Goal: Check status: Check status

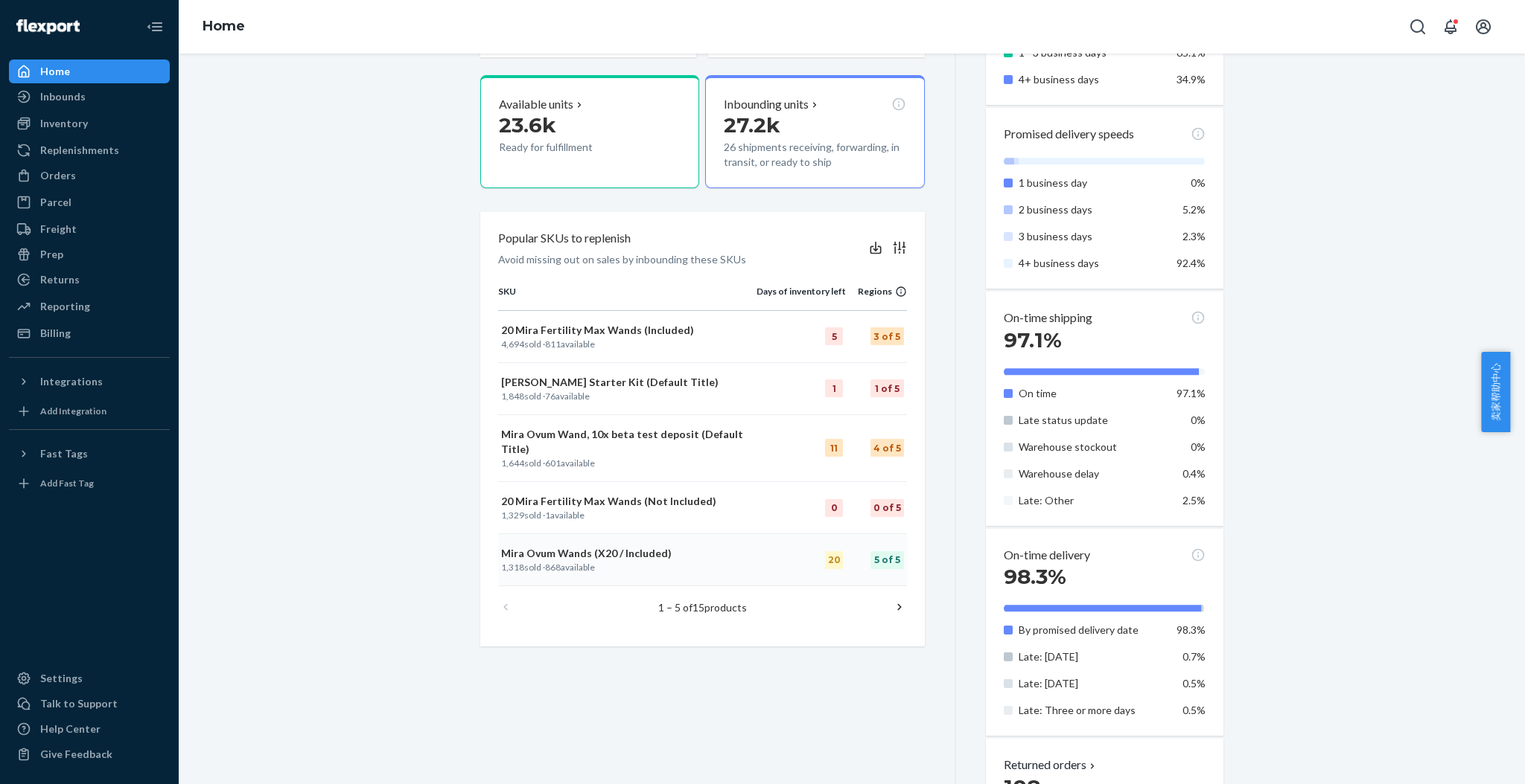
scroll to position [496, 0]
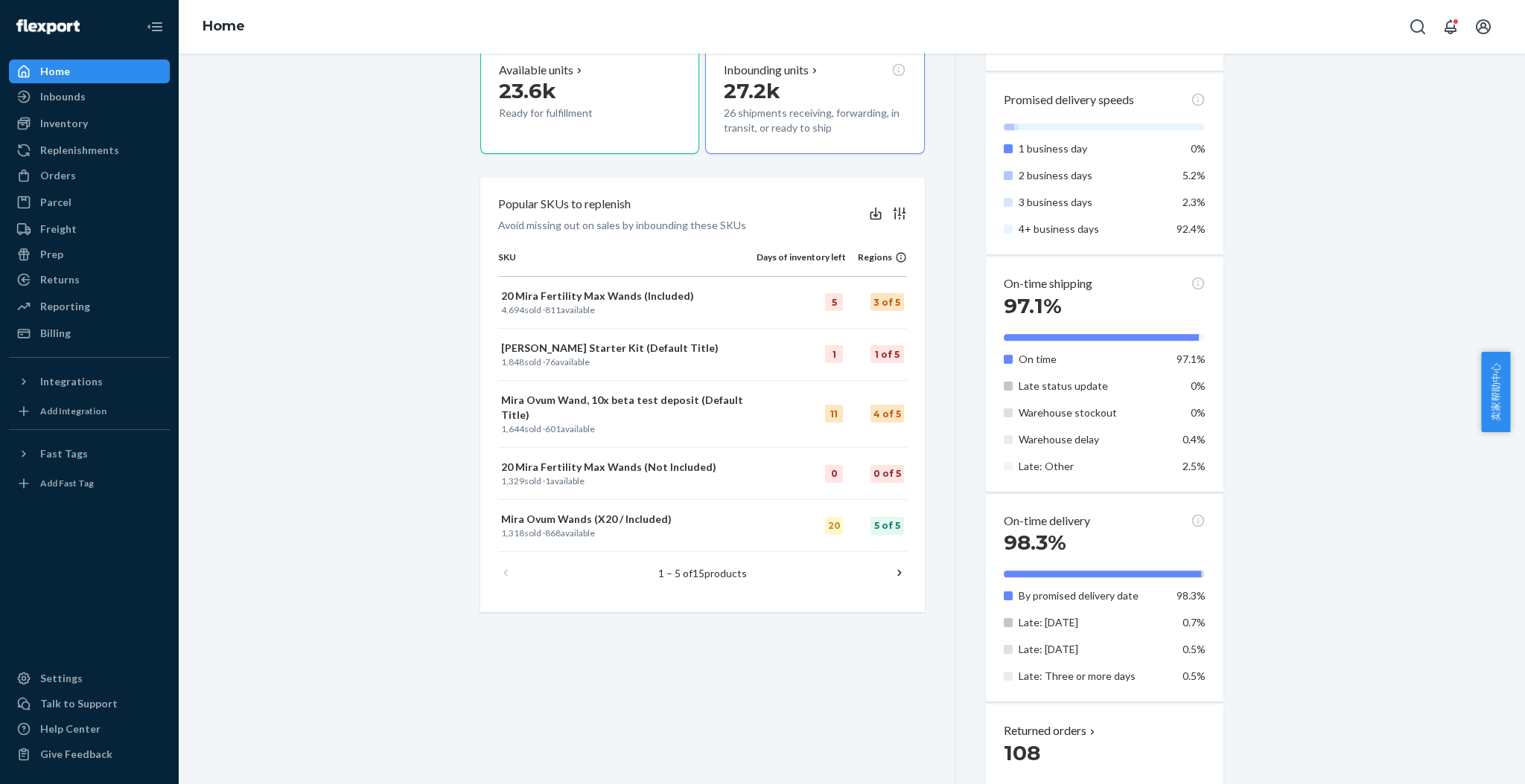
click at [892, 566] on icon at bounding box center [899, 573] width 15 height 15
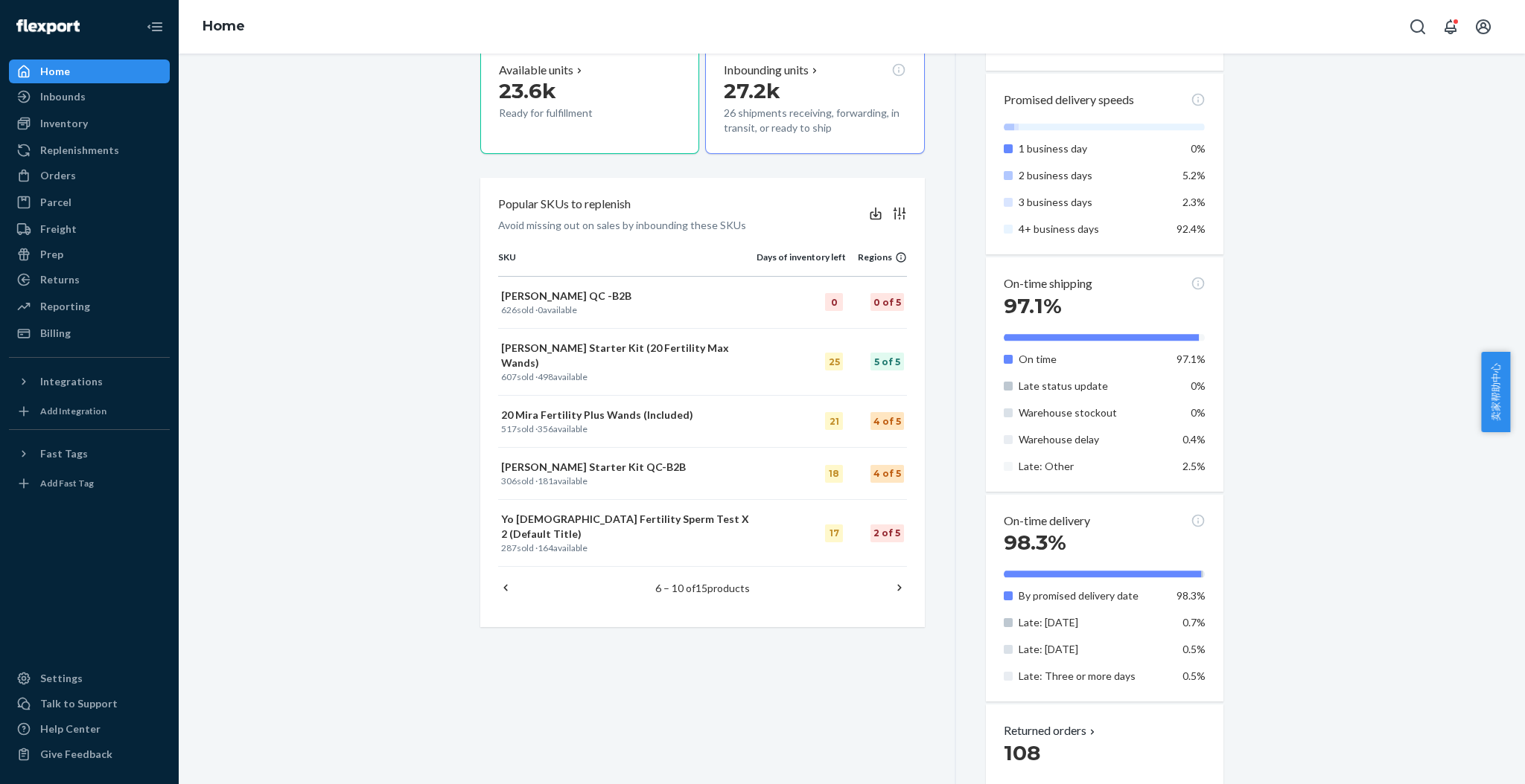
click at [895, 580] on icon at bounding box center [899, 587] width 15 height 15
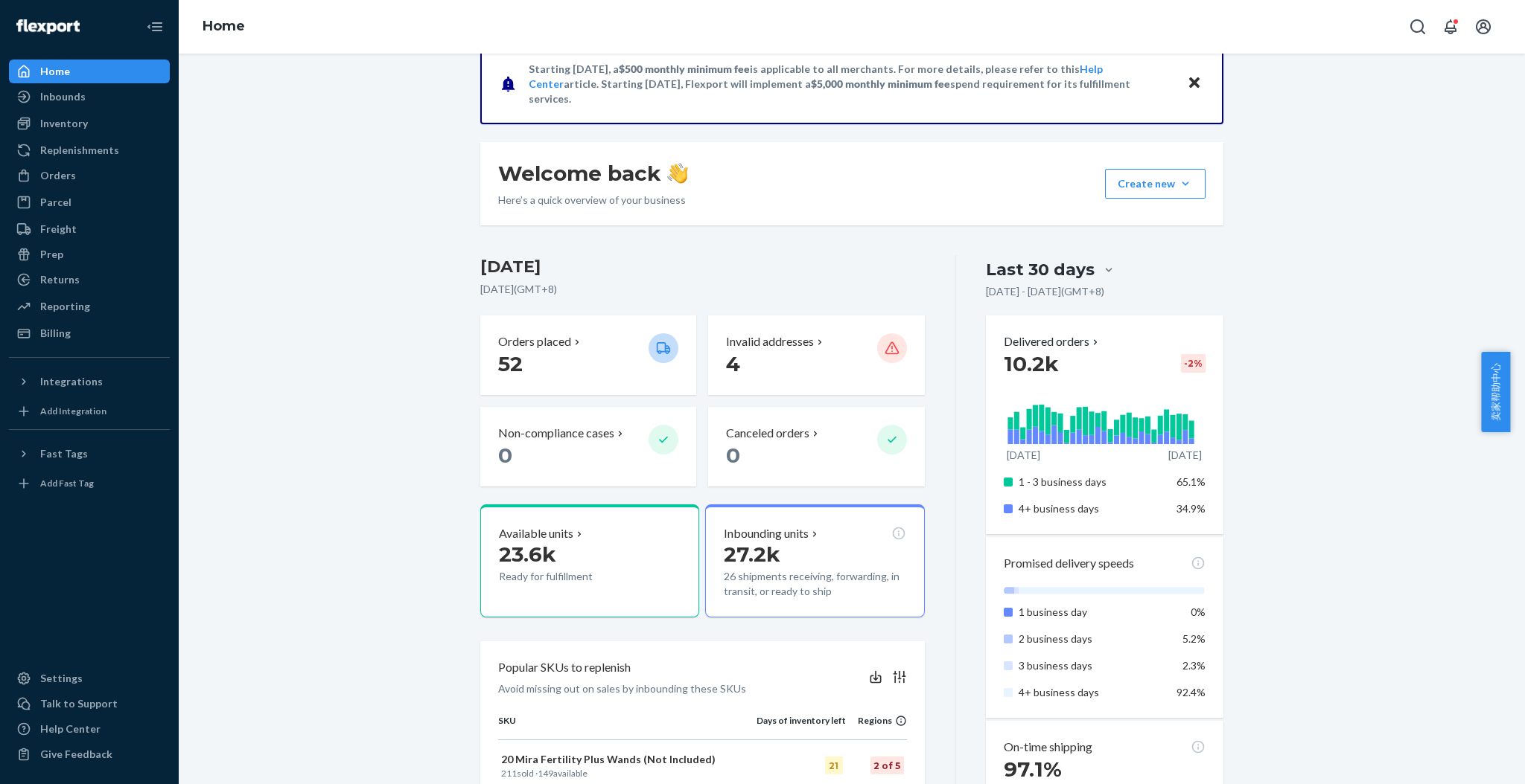
scroll to position [0, 0]
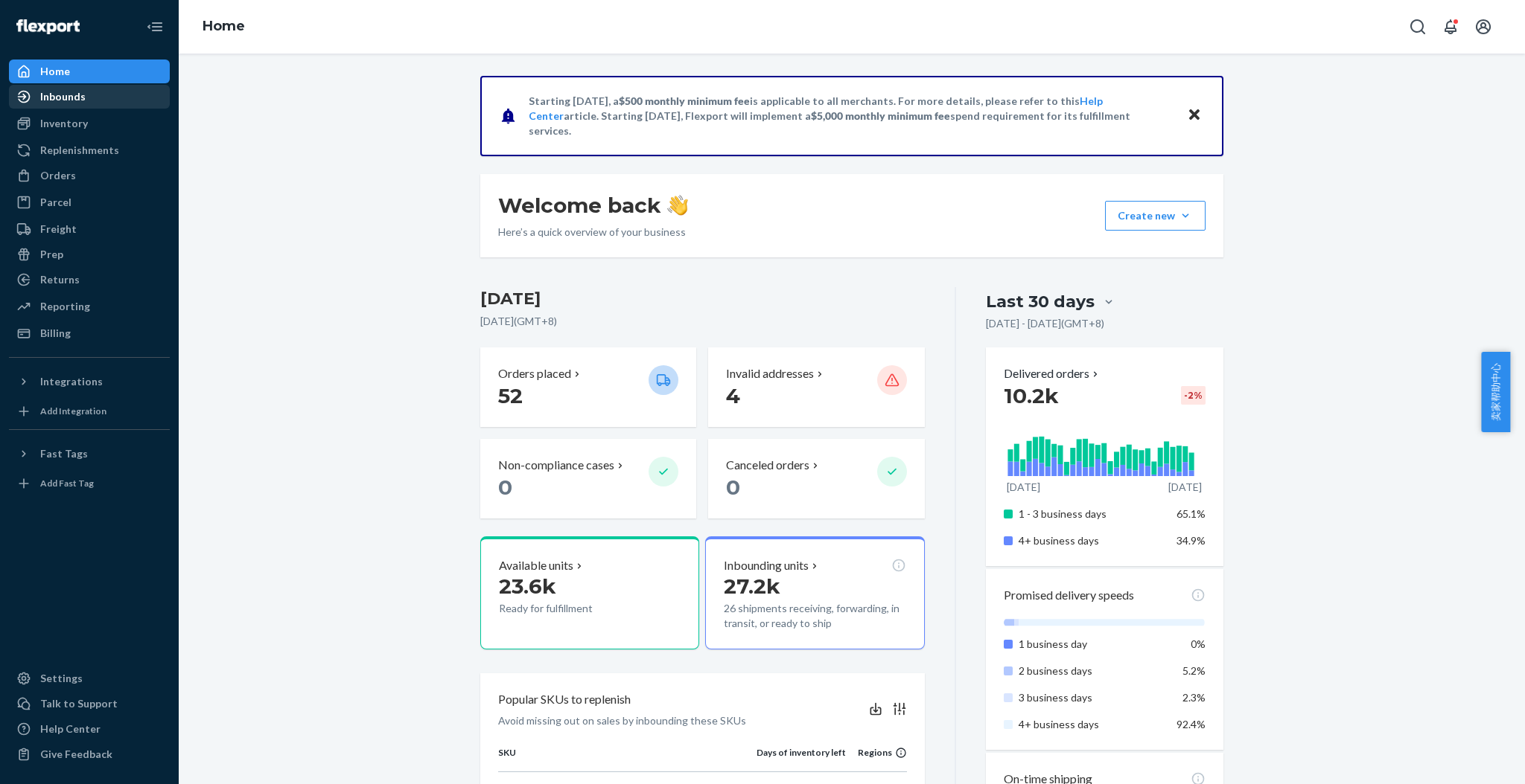
click at [69, 101] on div "Inbounds" at bounding box center [63, 97] width 45 height 15
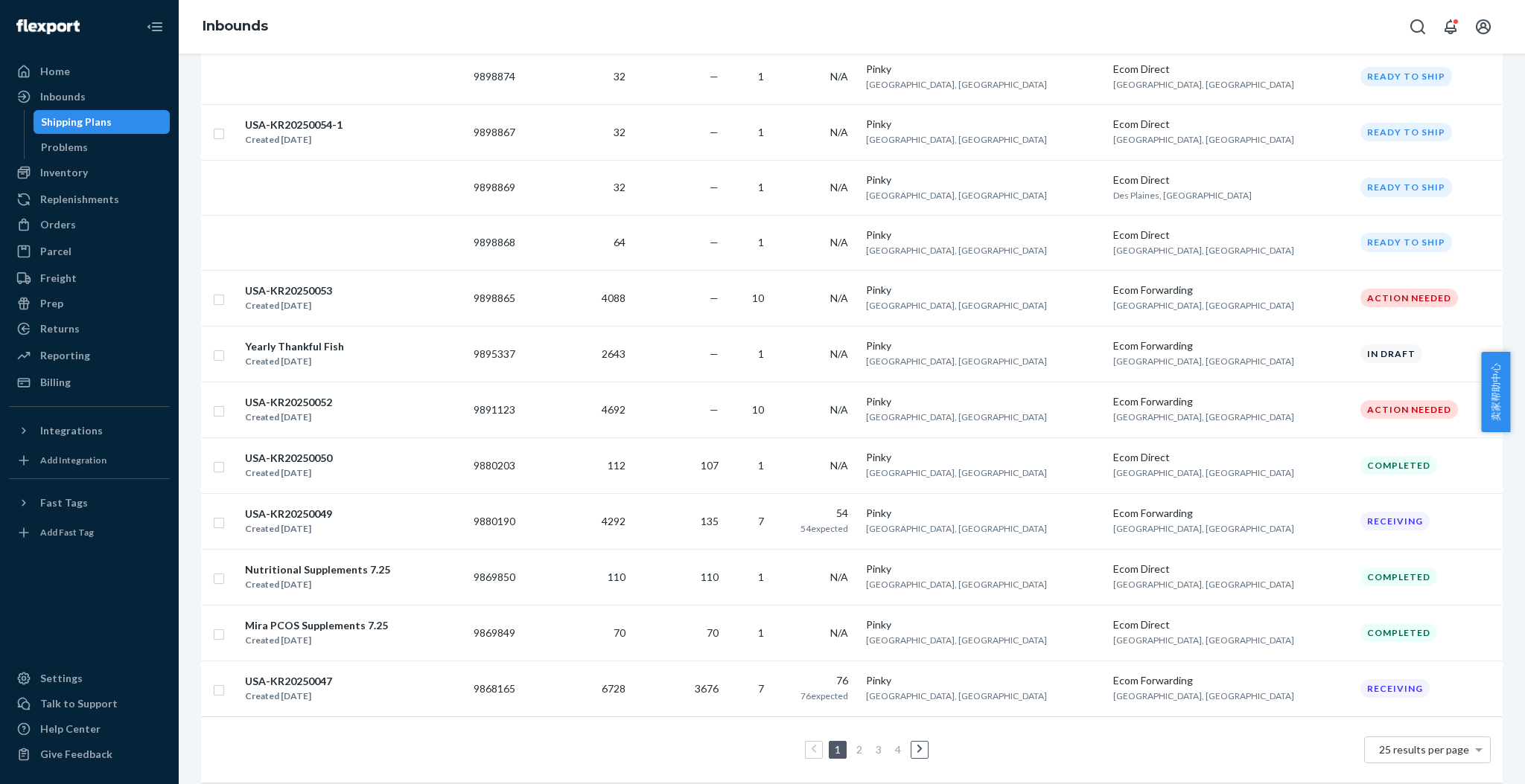
scroll to position [1021, 0]
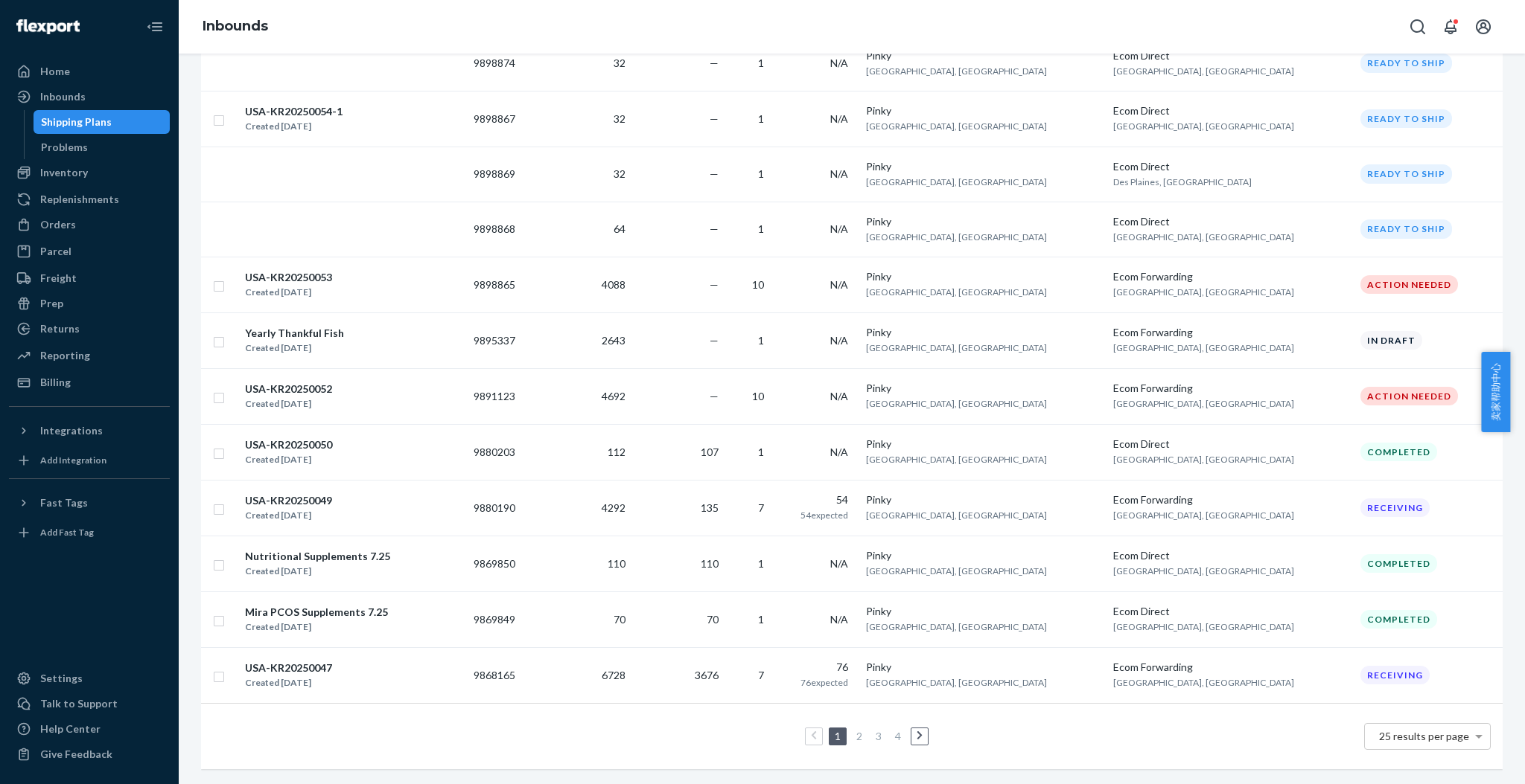
click at [911, 728] on link at bounding box center [919, 737] width 16 height 18
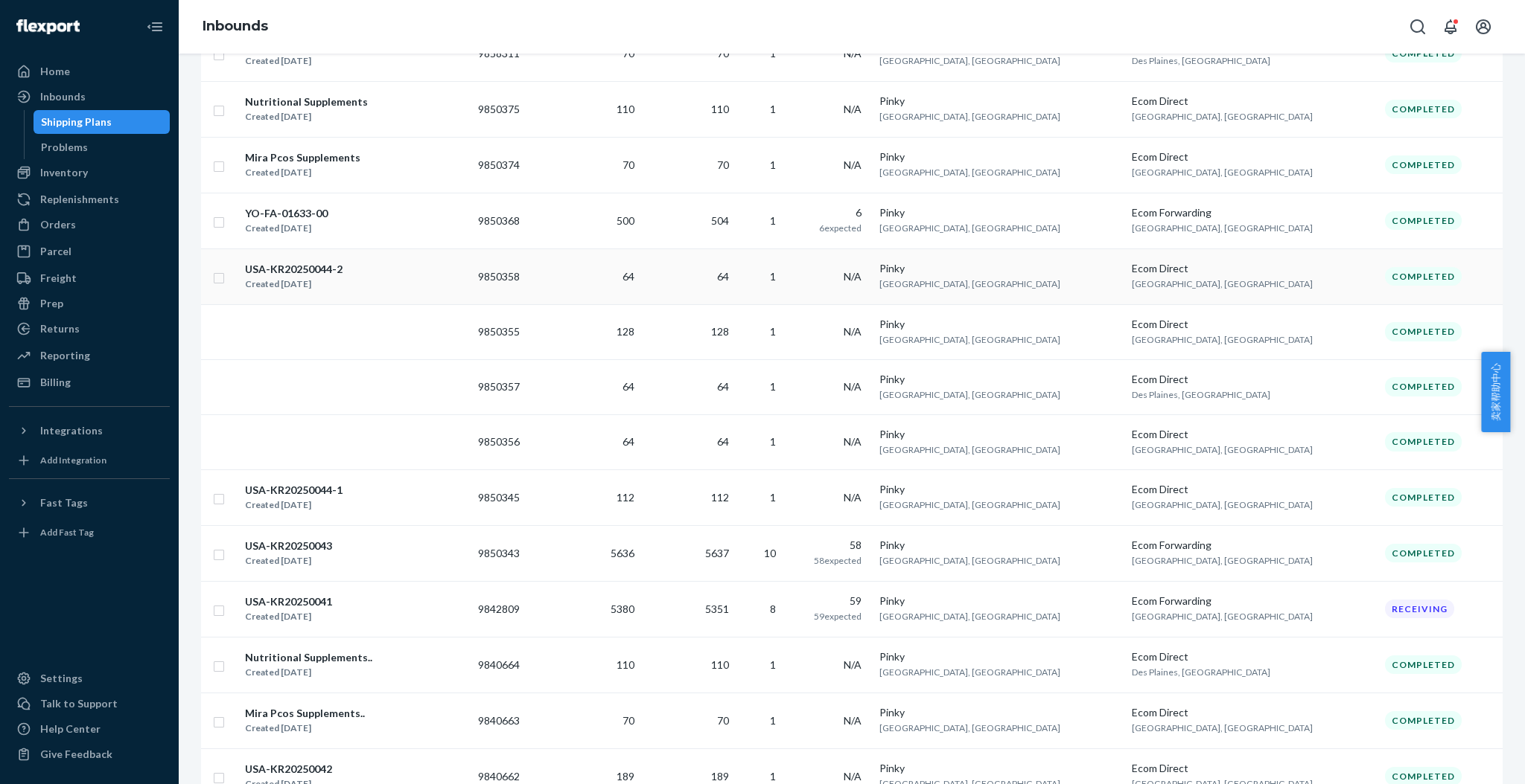
scroll to position [630, 0]
click at [64, 70] on div "Home" at bounding box center [54, 72] width 30 height 15
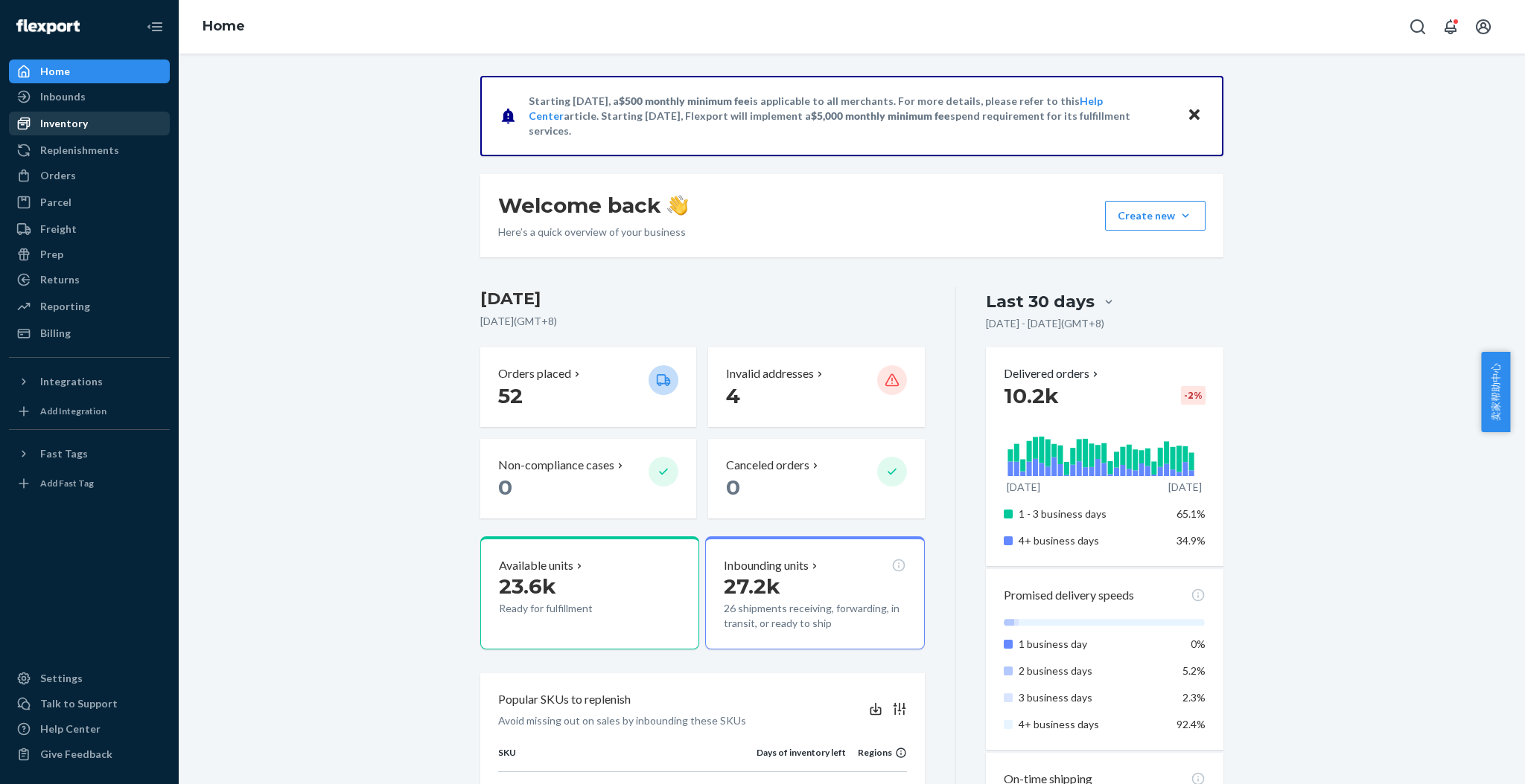
click at [73, 123] on div "Inventory" at bounding box center [63, 123] width 48 height 15
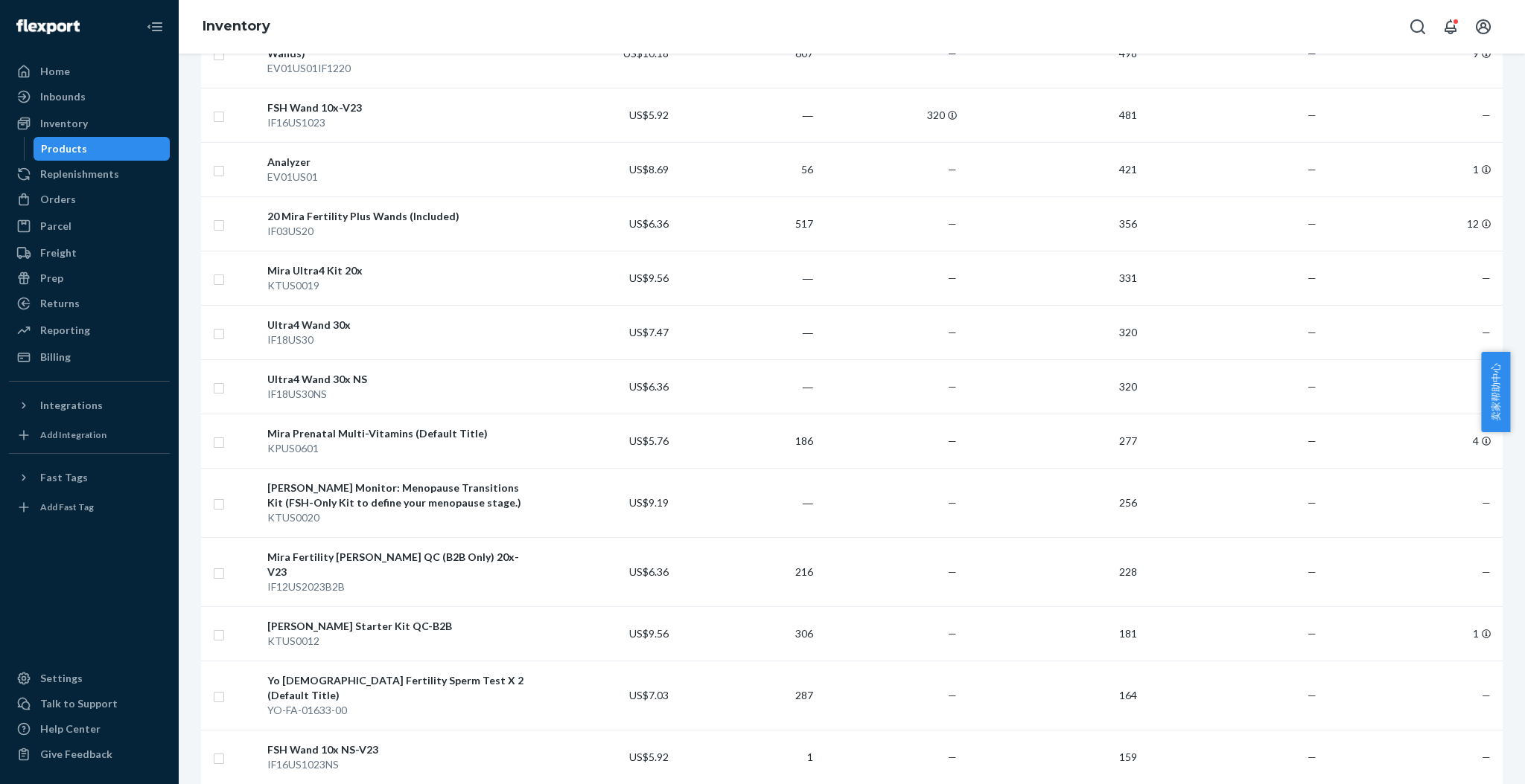
scroll to position [992, 0]
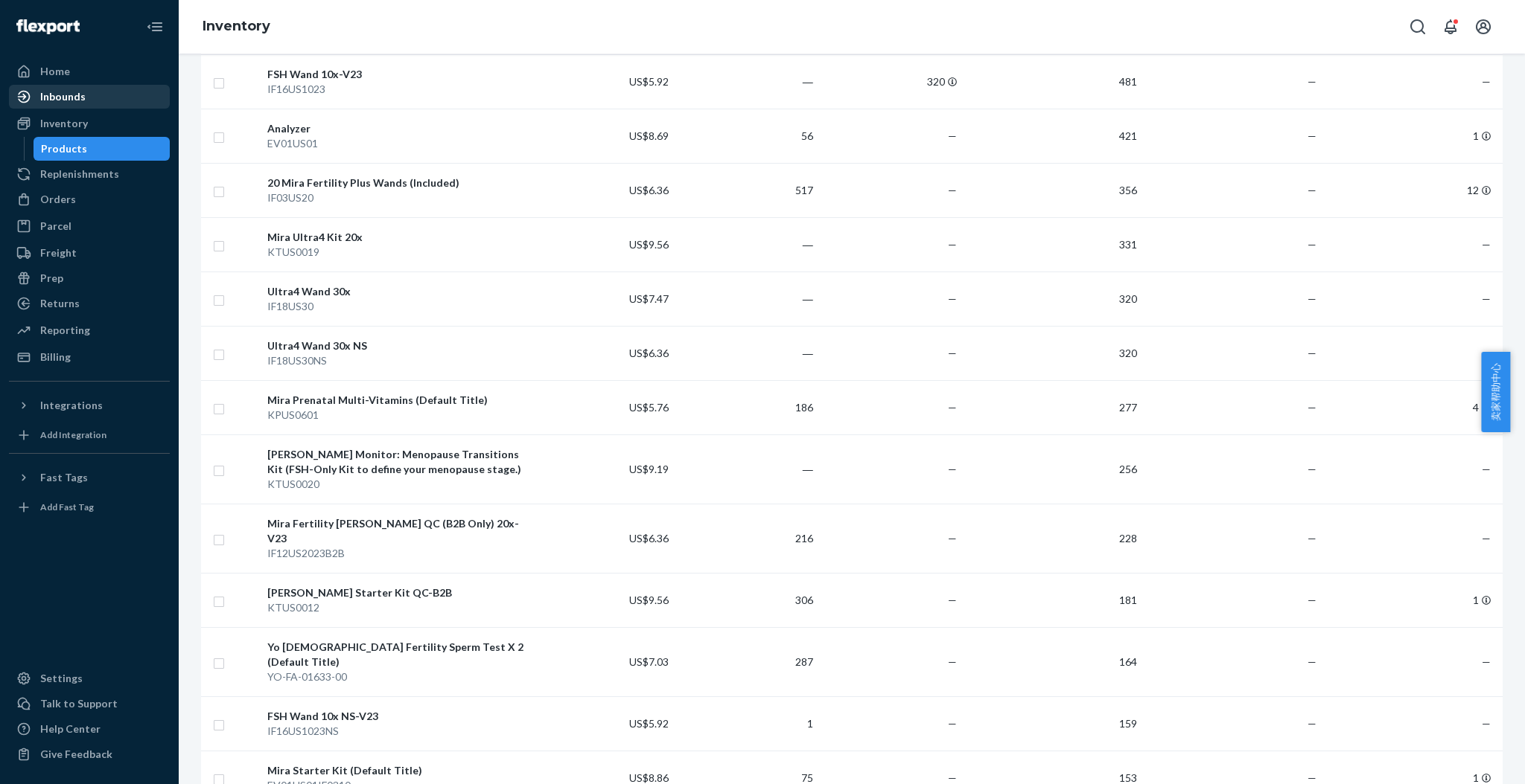
click at [68, 98] on div "Inbounds" at bounding box center [63, 97] width 45 height 15
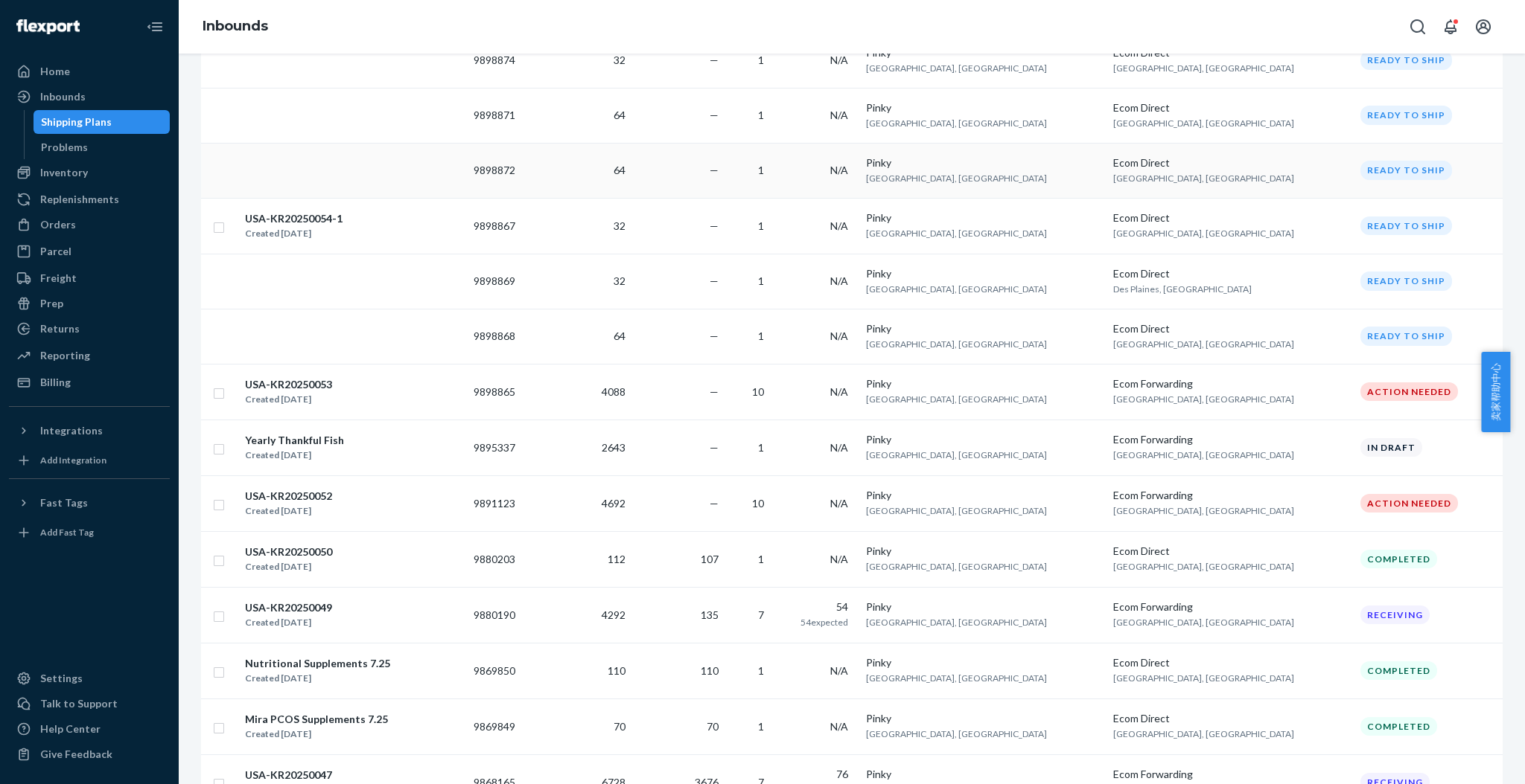
scroll to position [1021, 0]
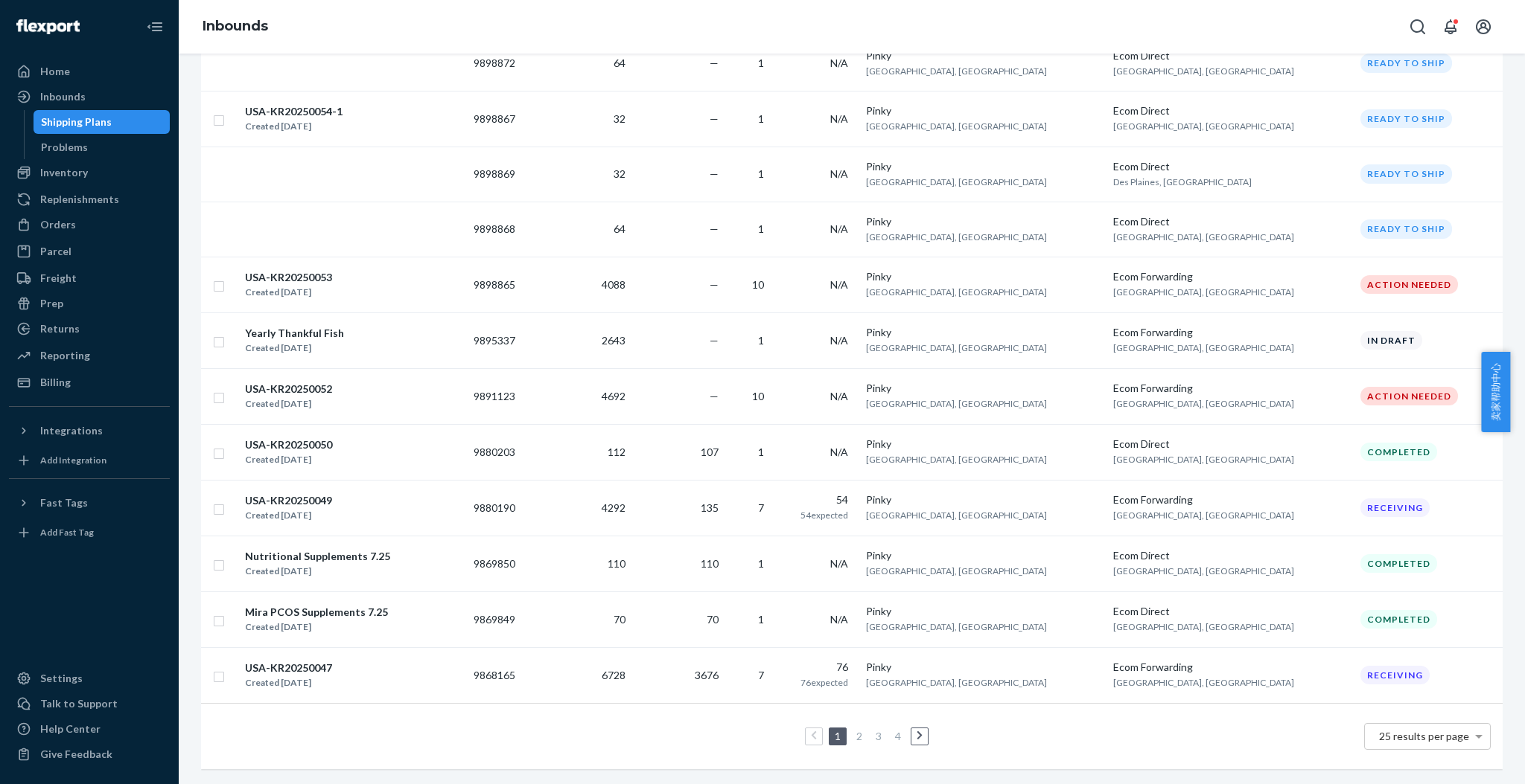
click at [853, 731] on link "2" at bounding box center [859, 737] width 12 height 13
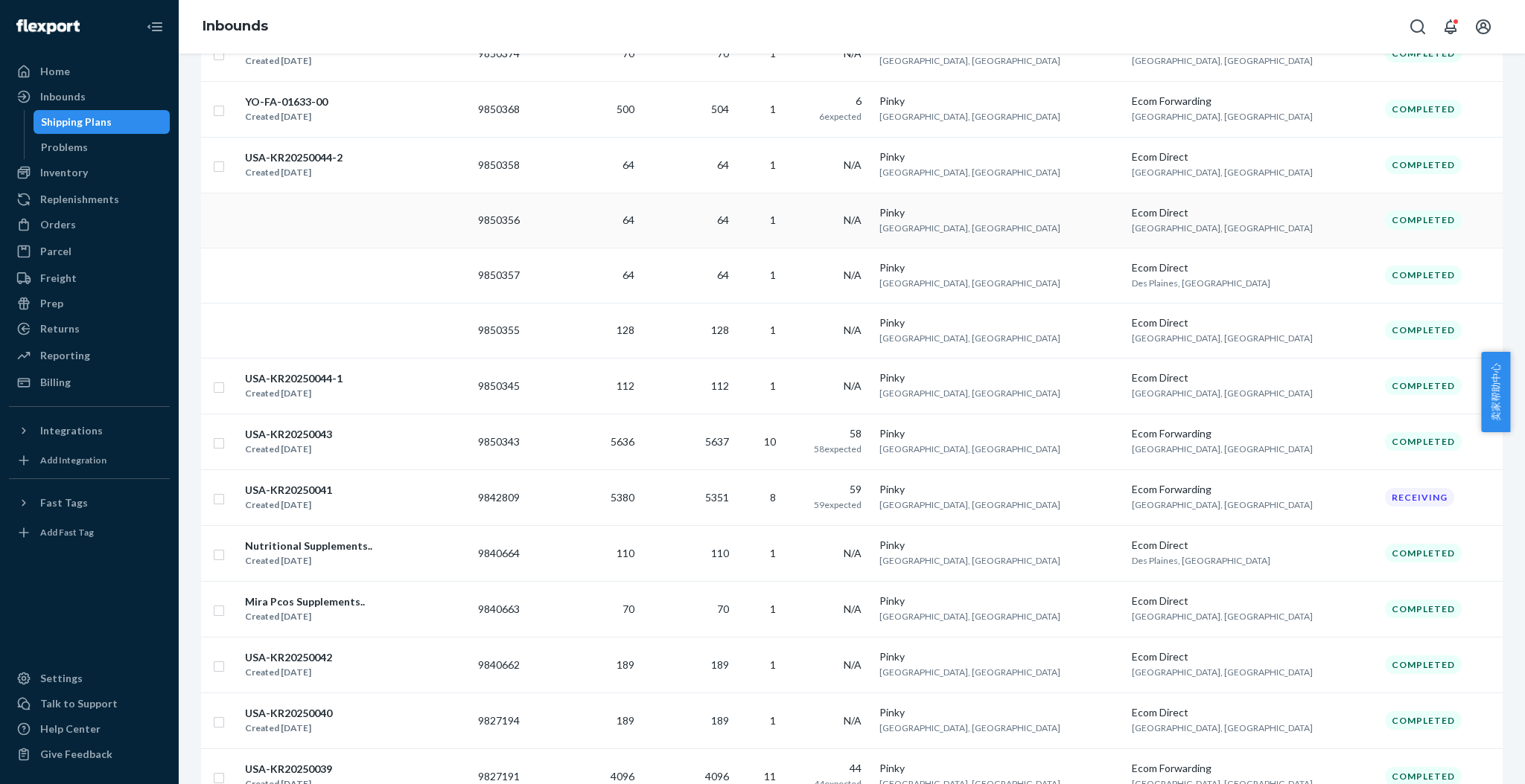
scroll to position [893, 0]
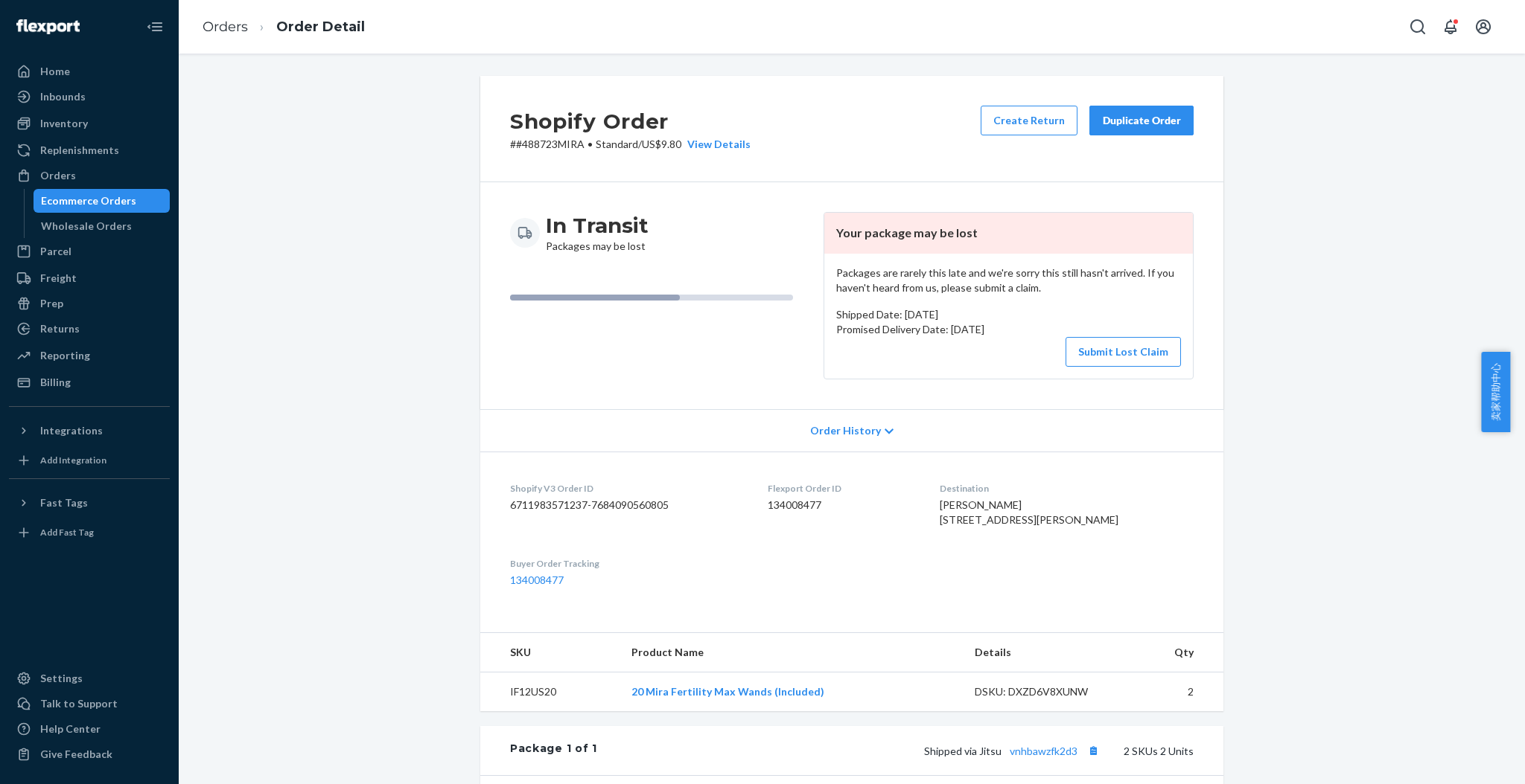
scroll to position [390, 0]
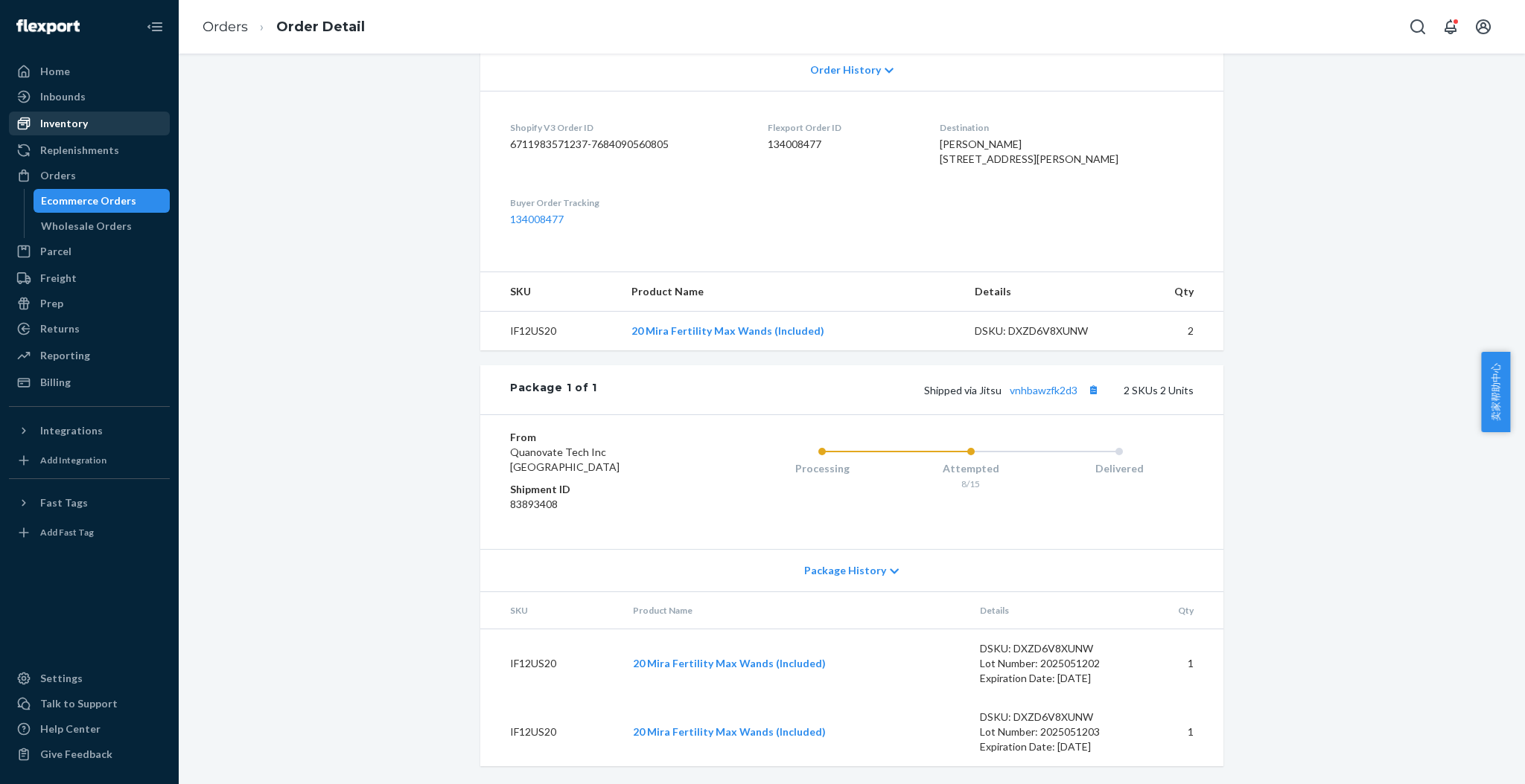
click at [63, 119] on div "Inventory" at bounding box center [63, 123] width 48 height 15
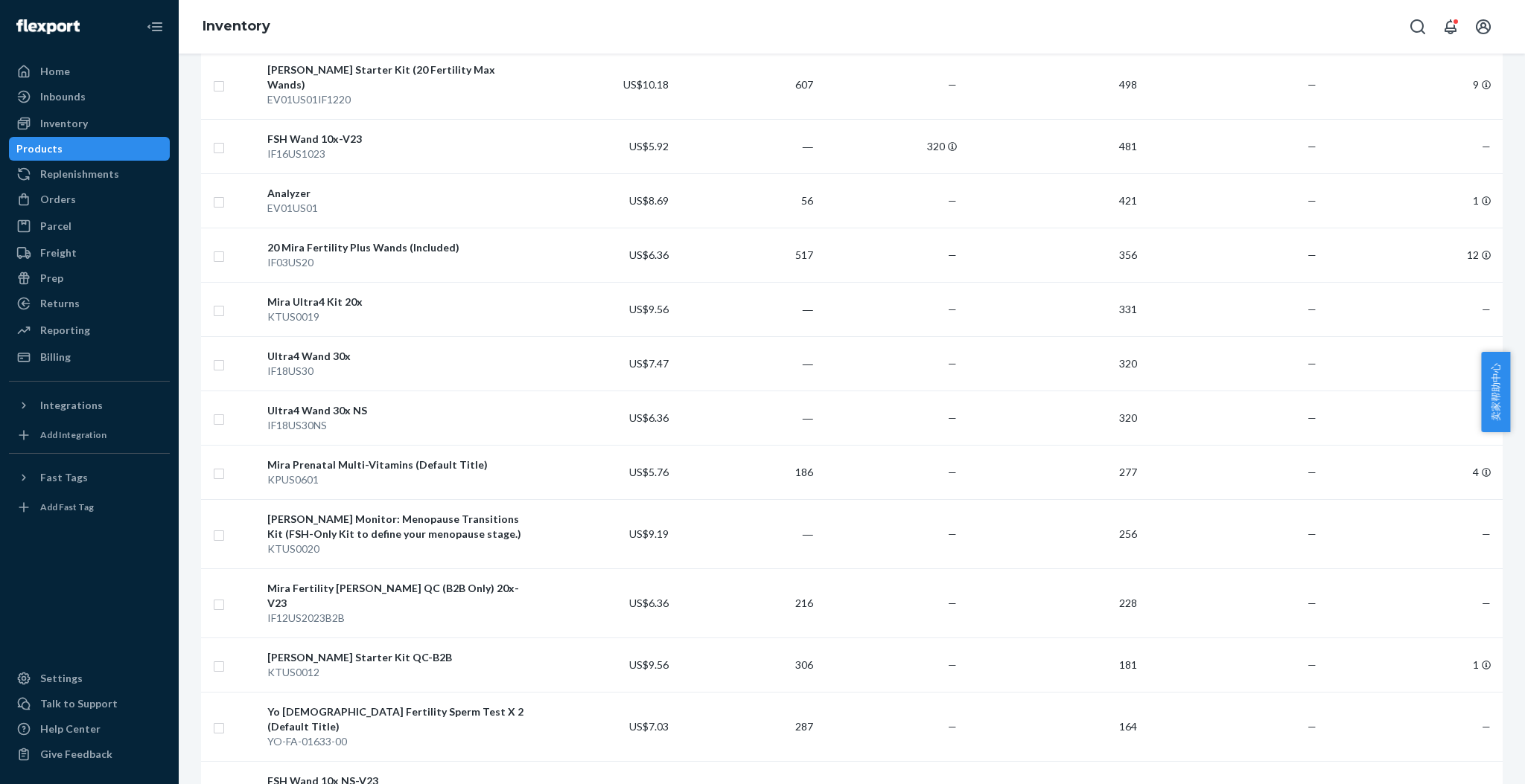
scroll to position [1091, 0]
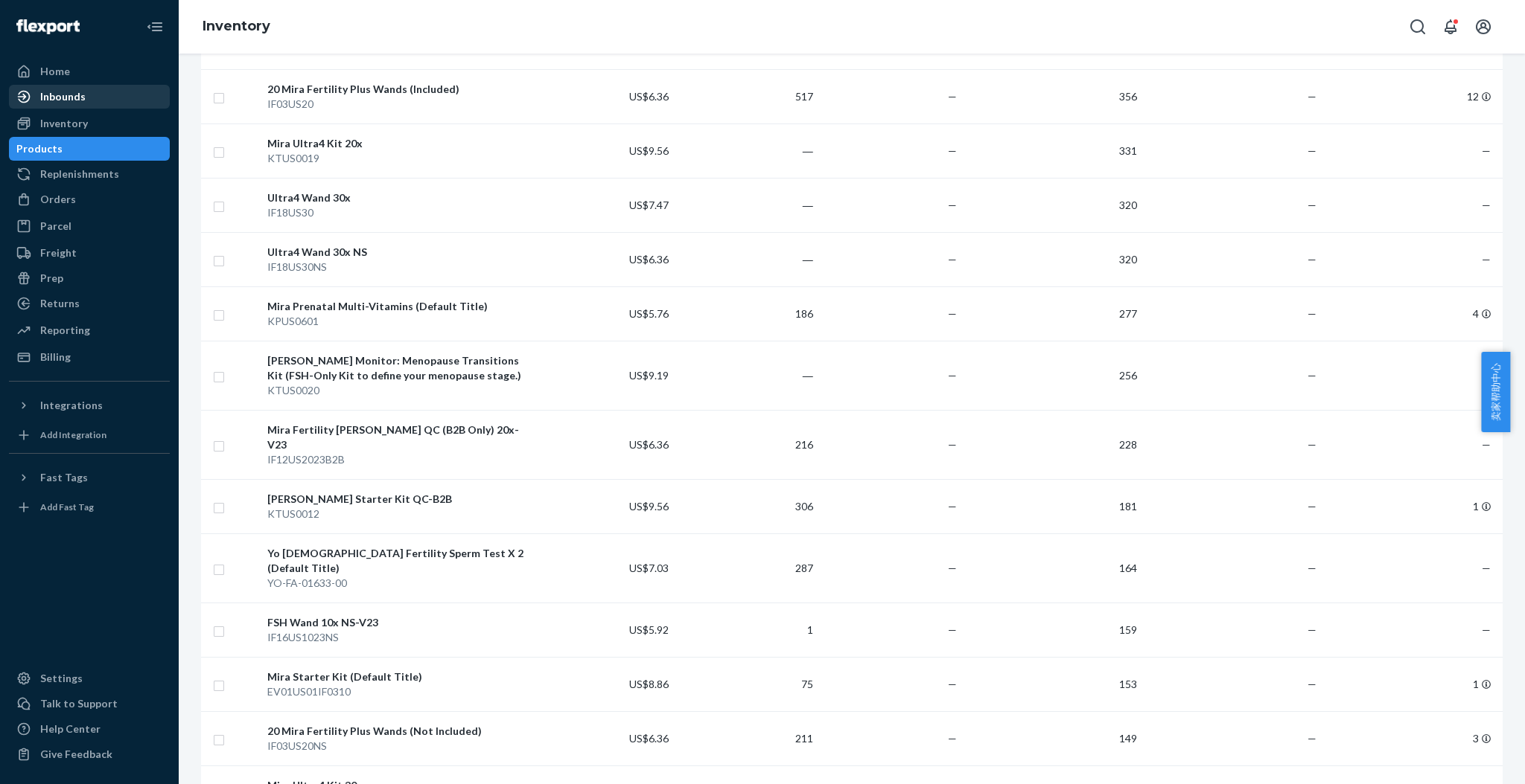
click at [103, 99] on div "Inbounds" at bounding box center [89, 96] width 158 height 21
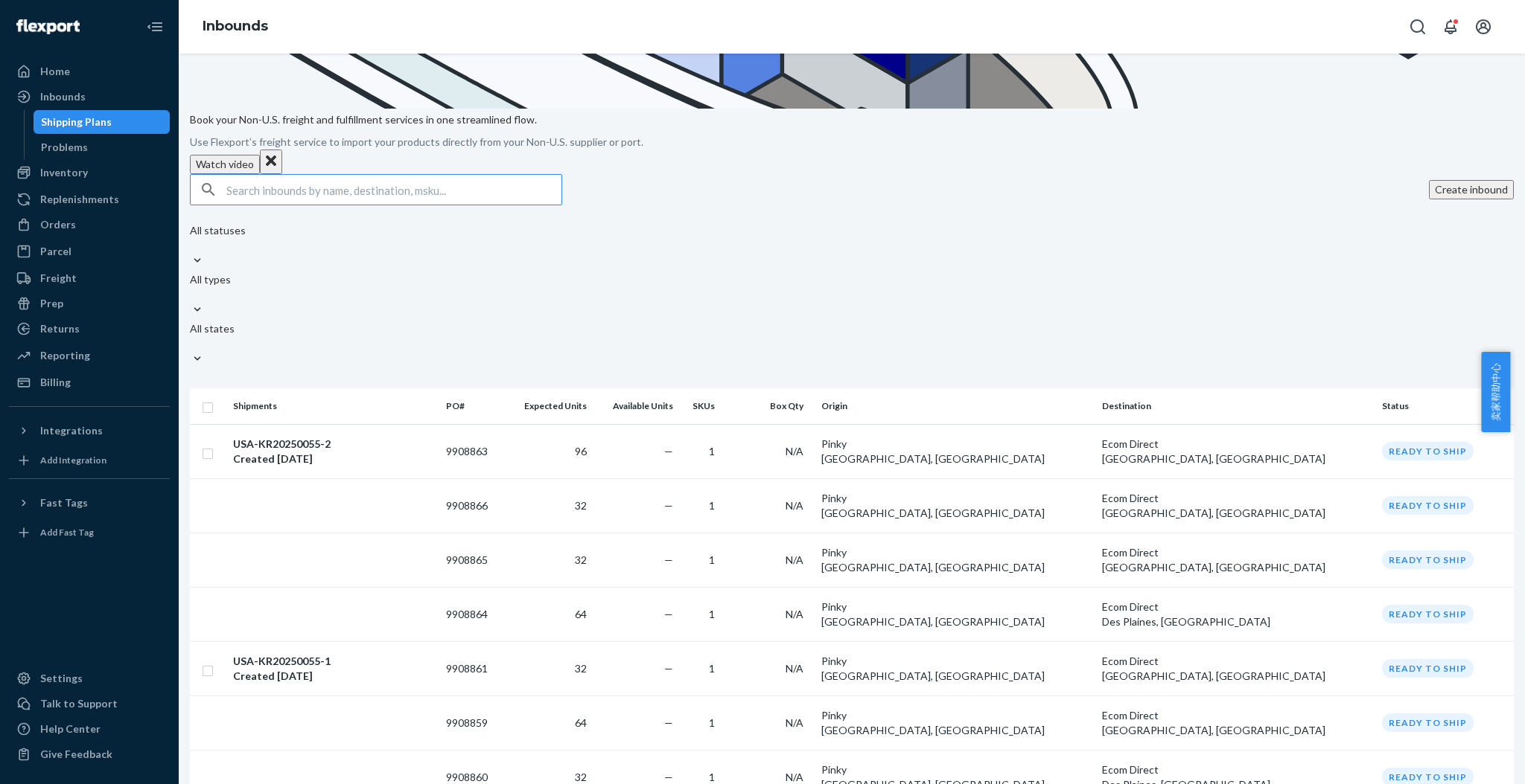
scroll to position [1021, 0]
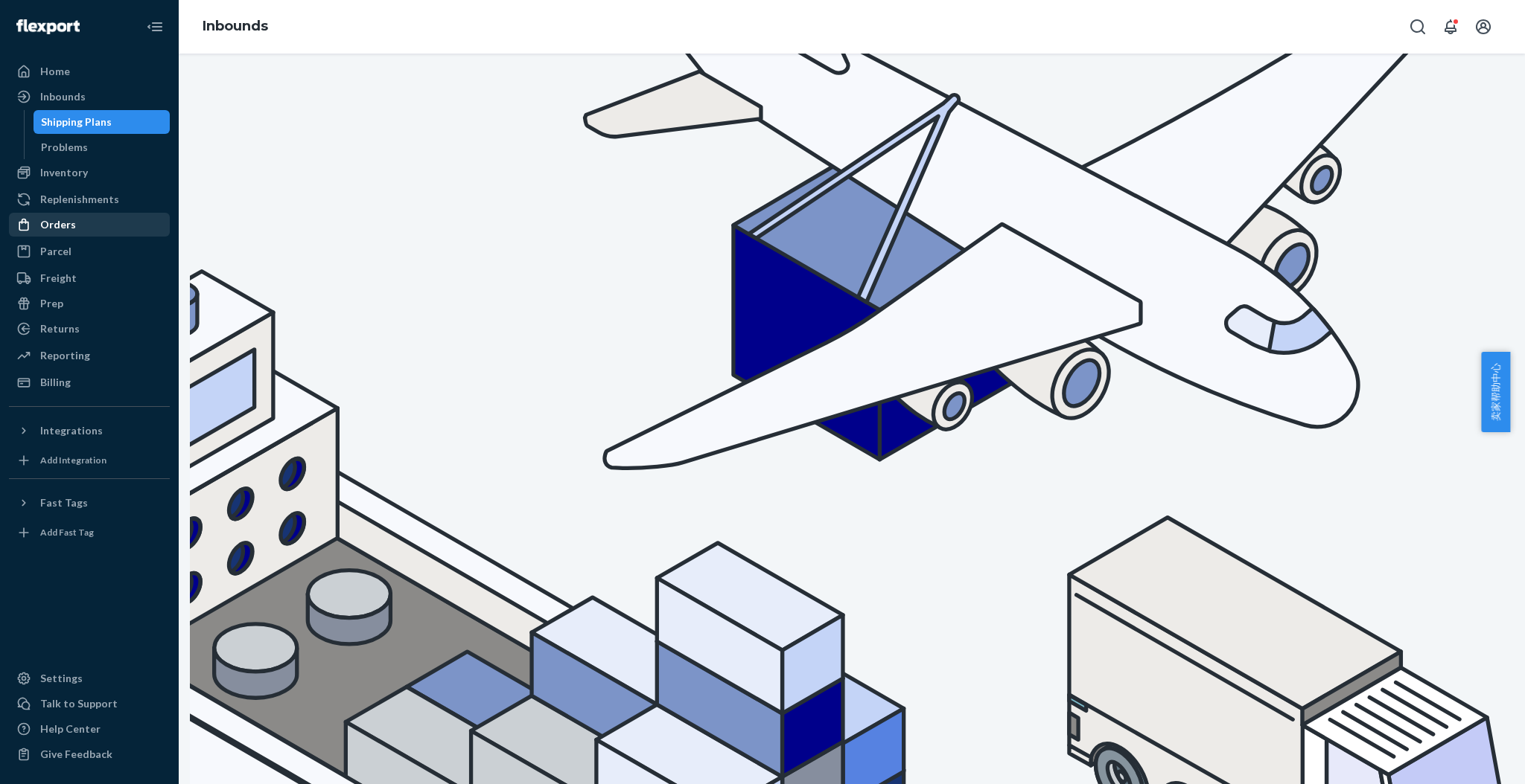
click at [92, 222] on div "Orders" at bounding box center [89, 224] width 158 height 21
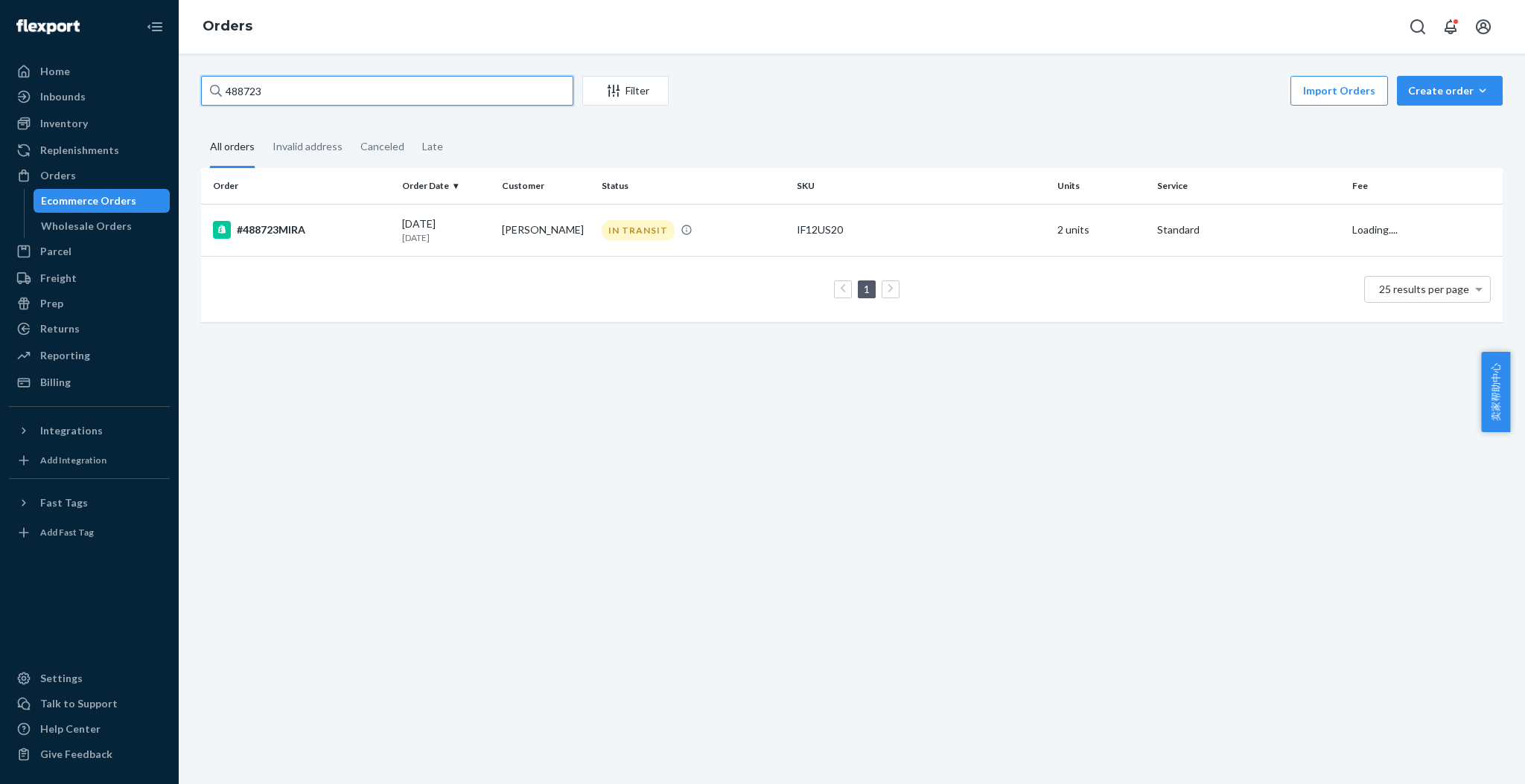
click at [304, 89] on input "488723" at bounding box center [387, 91] width 373 height 30
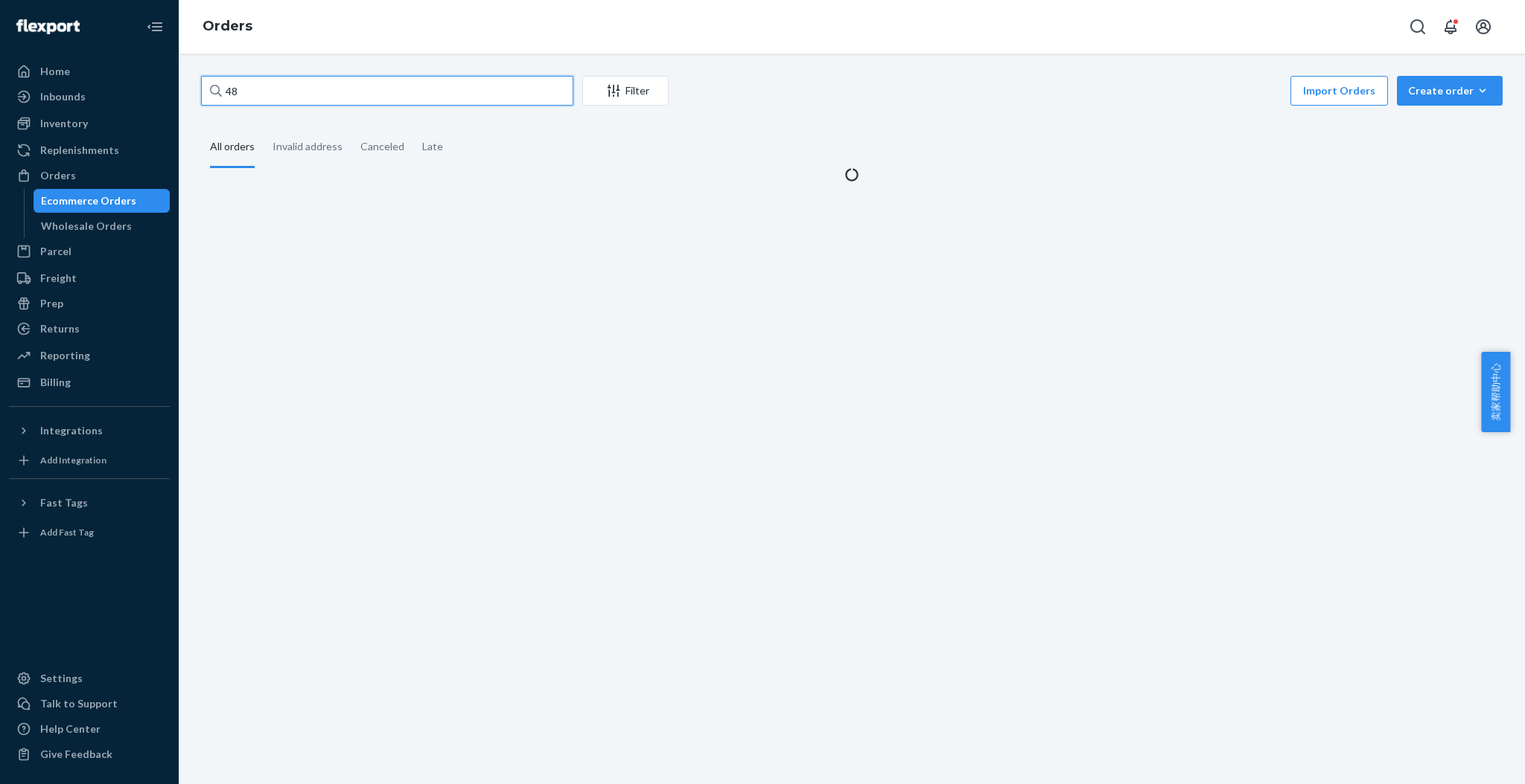
type input "4"
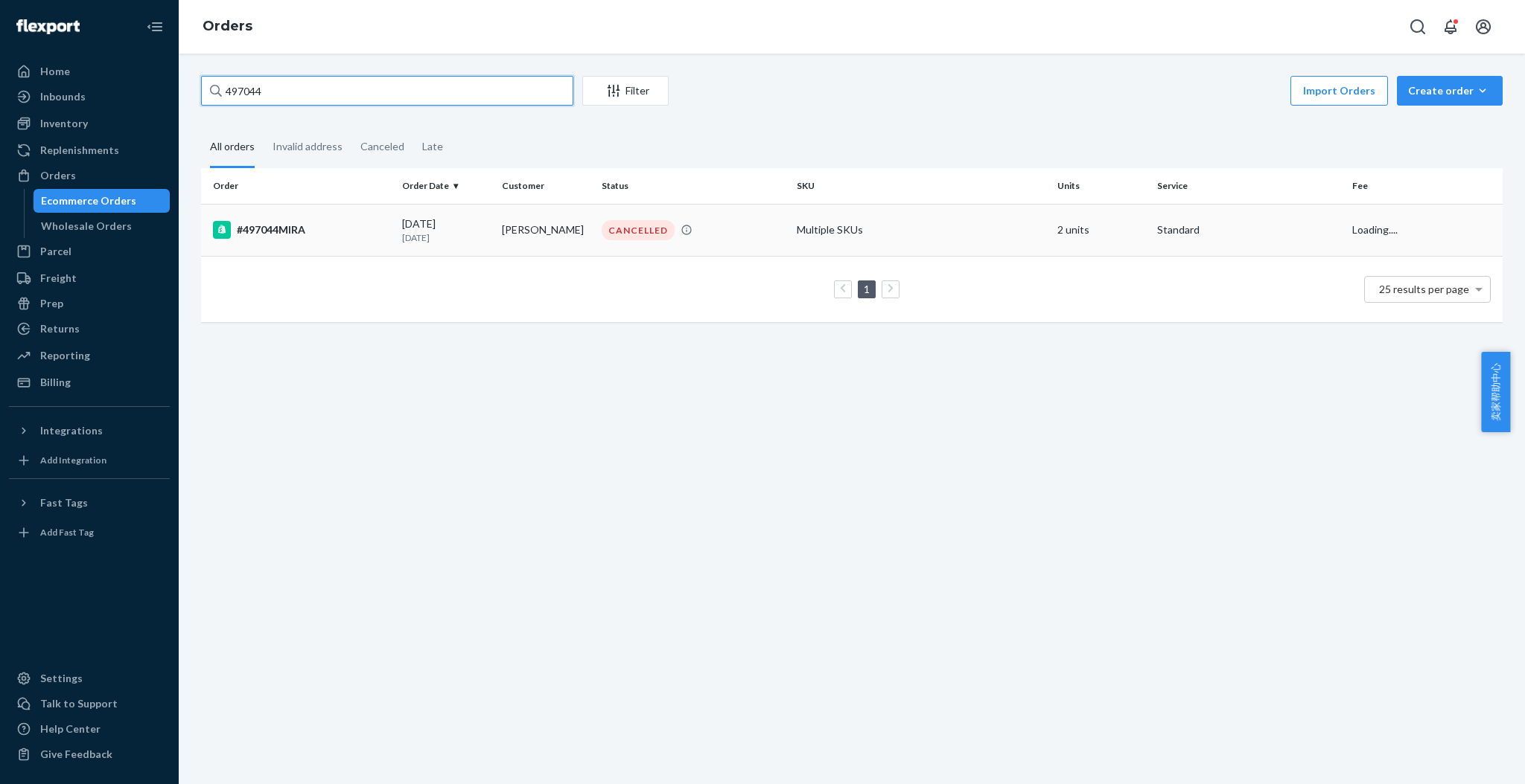
type input "497044"
click at [299, 229] on div "#497044MIRA" at bounding box center [301, 230] width 177 height 18
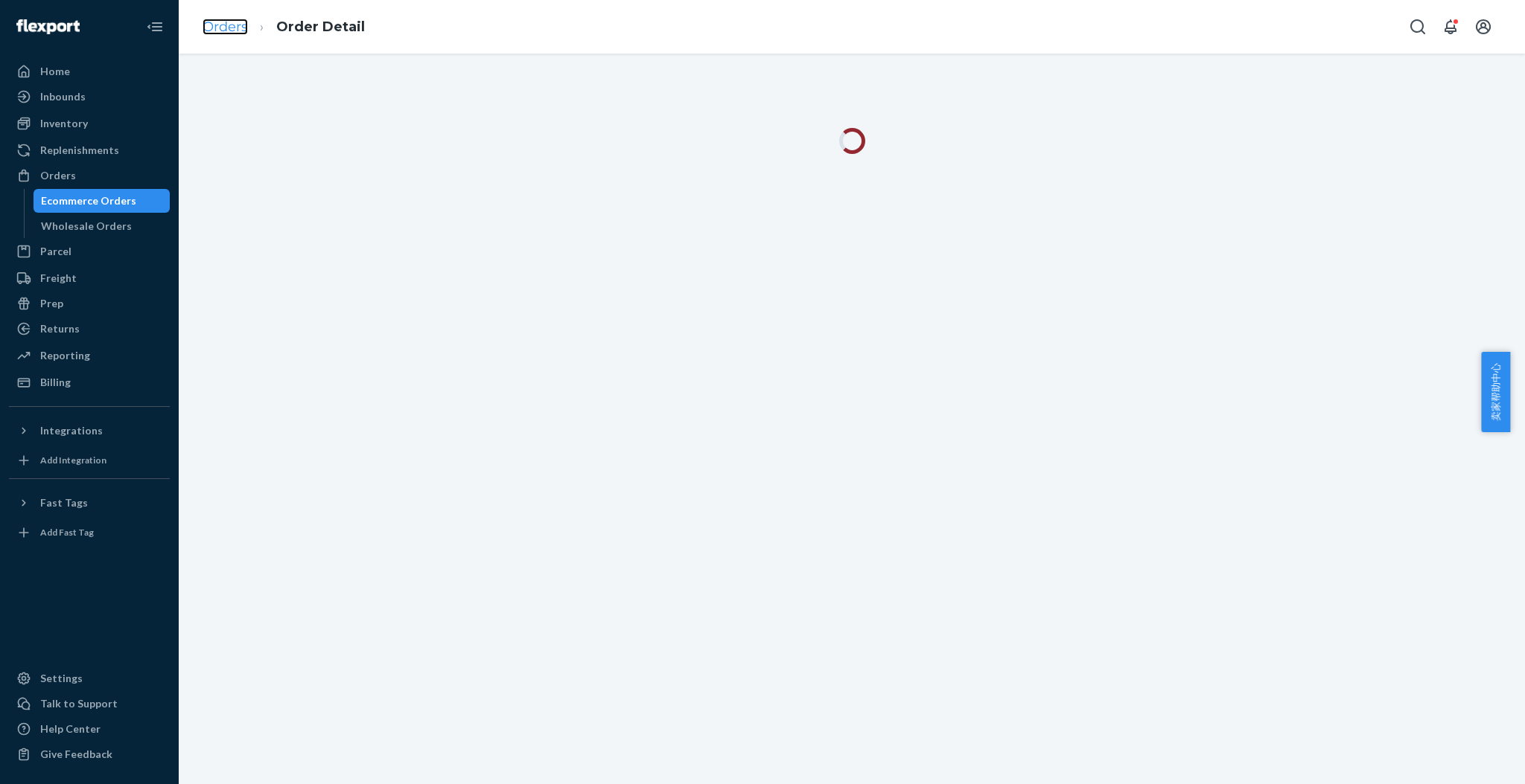
click at [229, 24] on link "Orders" at bounding box center [225, 27] width 45 height 16
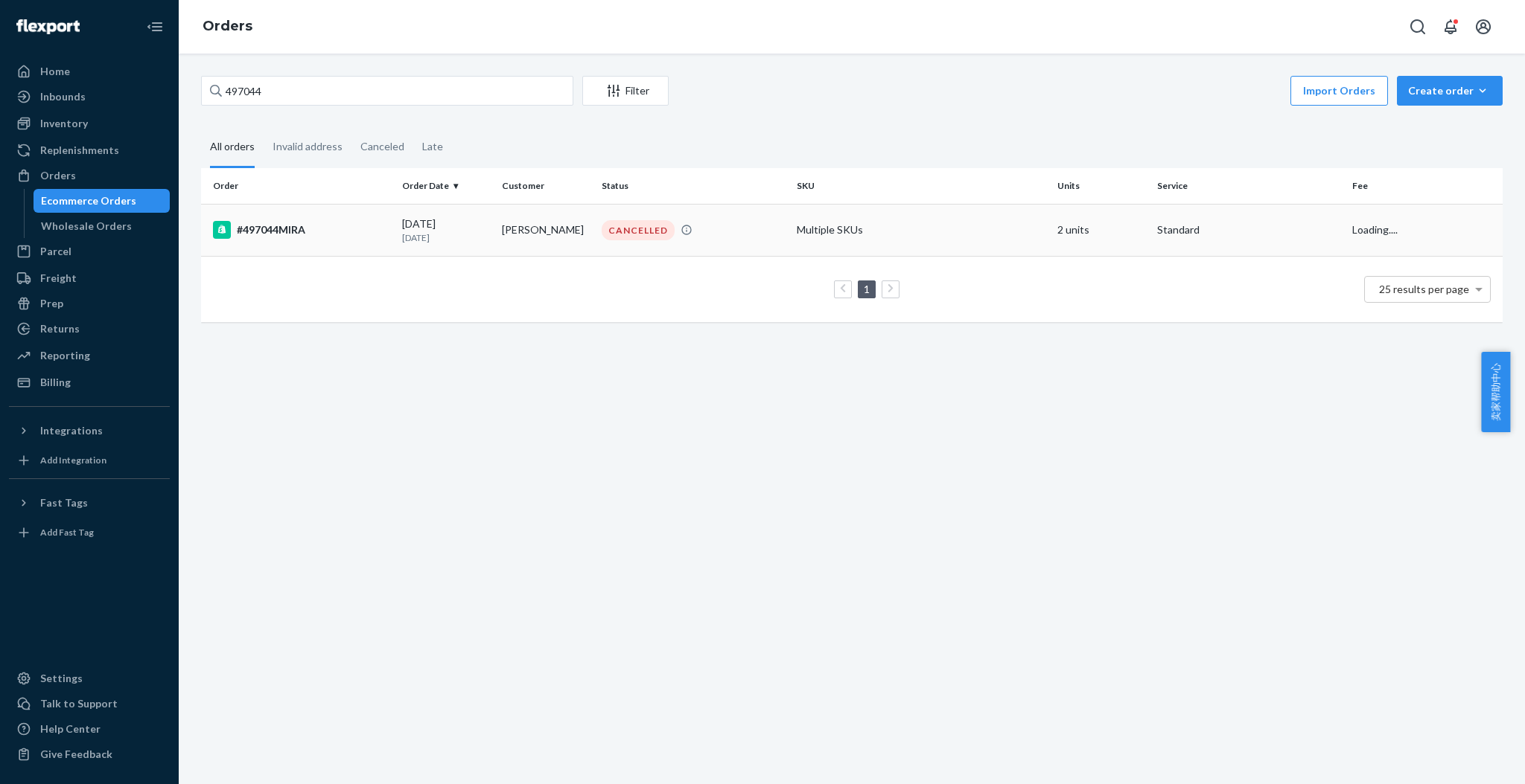
click at [252, 238] on td "#497044MIRA" at bounding box center [298, 229] width 195 height 52
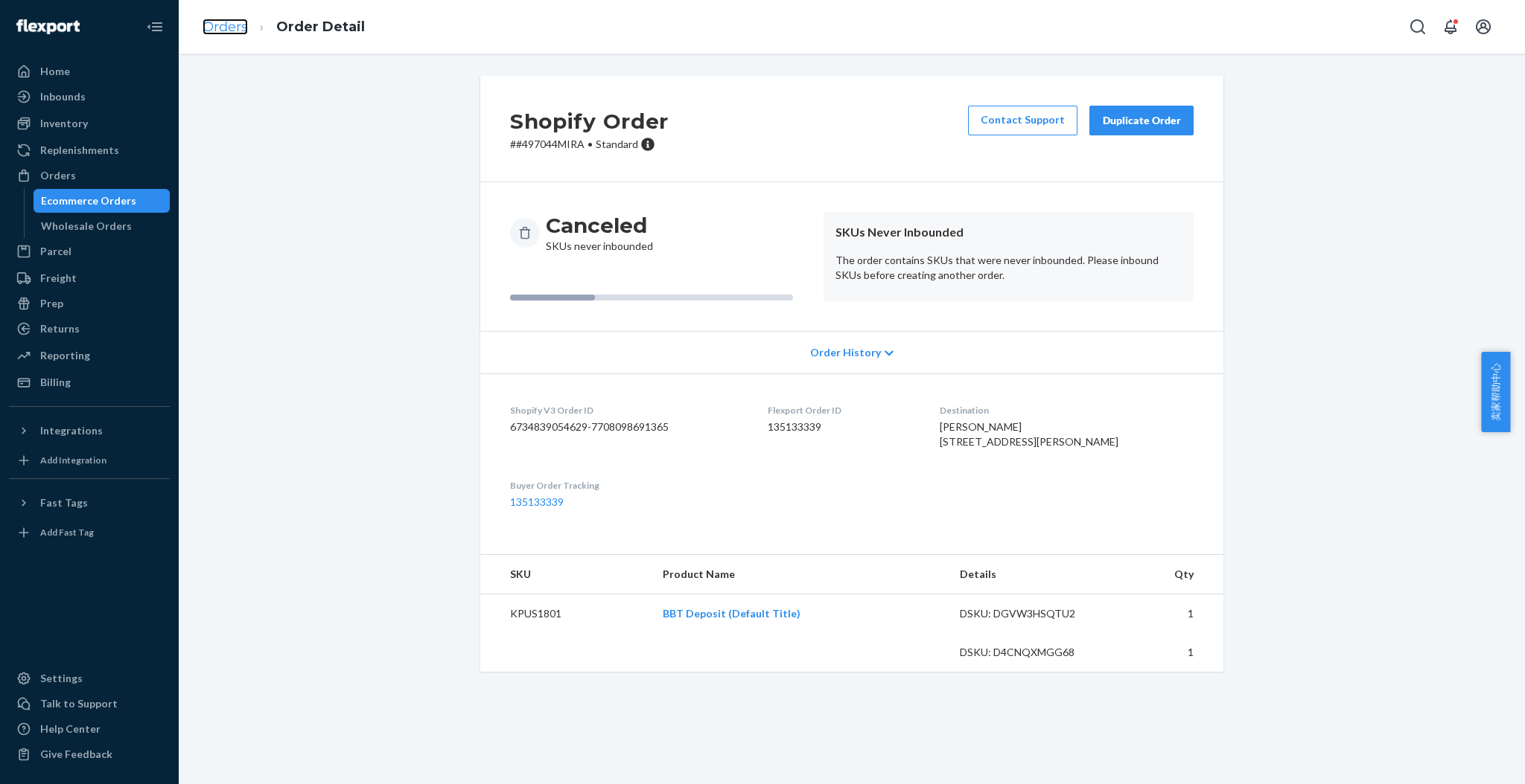
click at [236, 25] on link "Orders" at bounding box center [225, 27] width 45 height 16
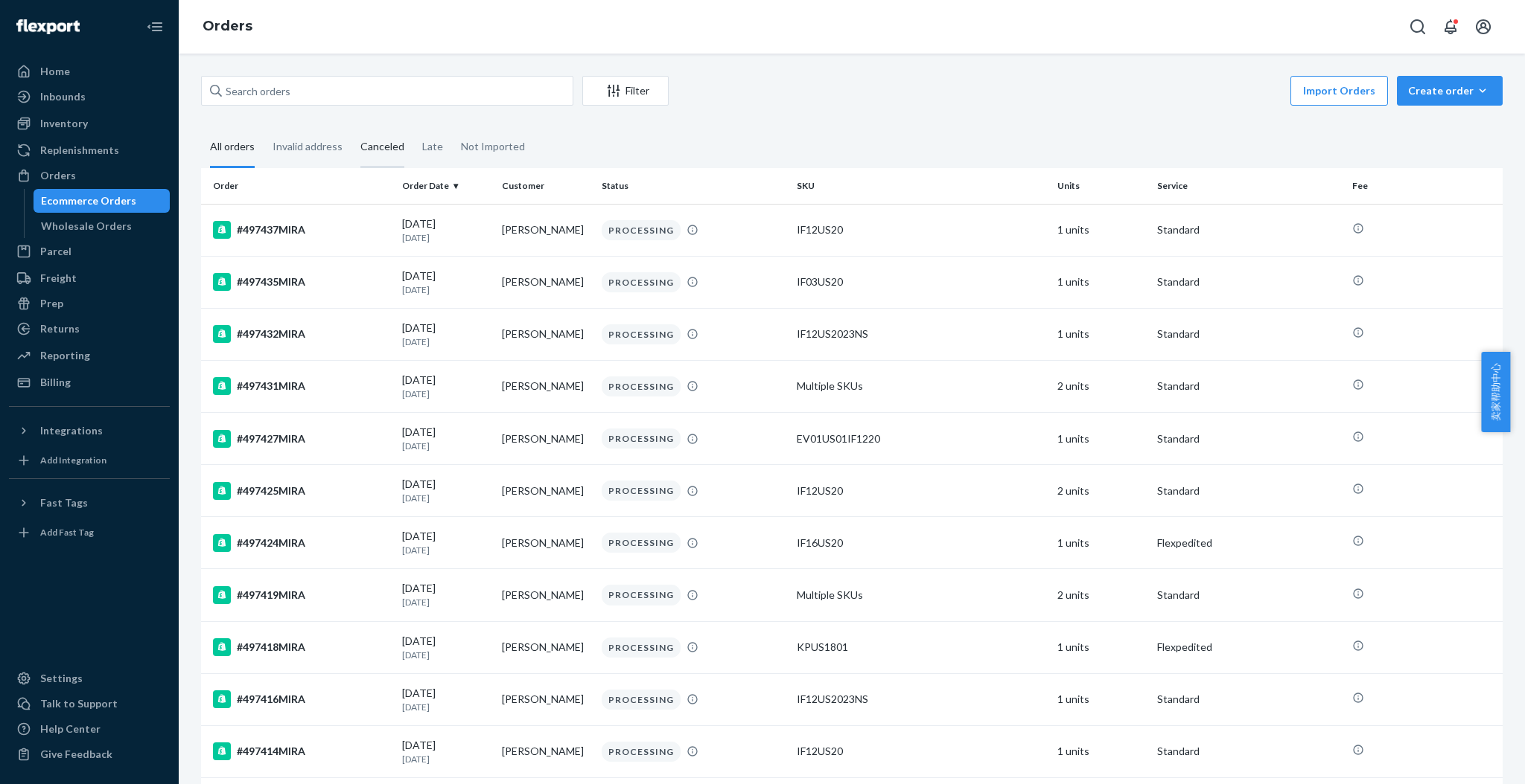
click at [381, 148] on div "Canceled" at bounding box center [382, 147] width 44 height 41
click at [352, 127] on input "Canceled" at bounding box center [352, 127] width 0 height 0
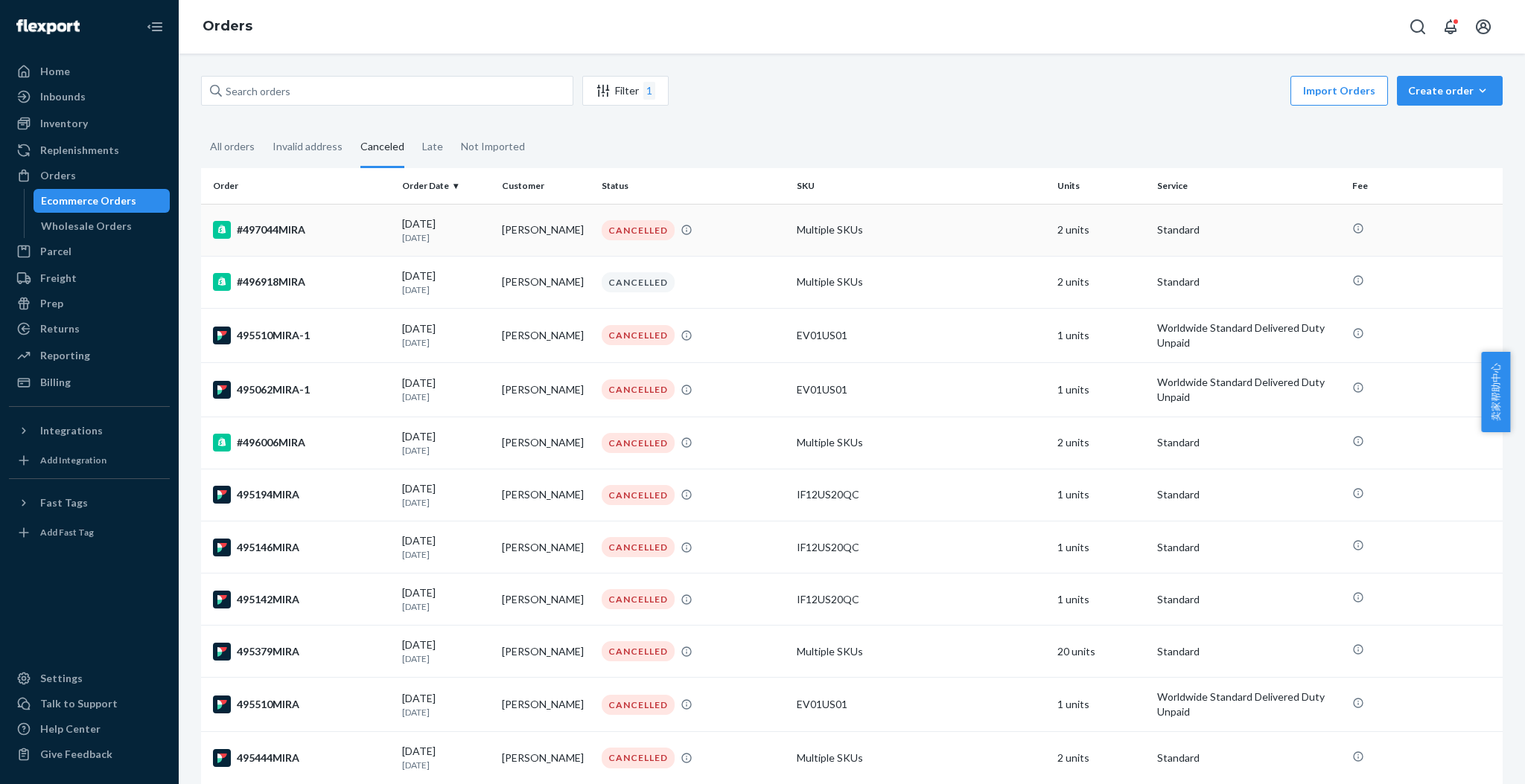
click at [298, 231] on div "#497044MIRA" at bounding box center [301, 230] width 177 height 18
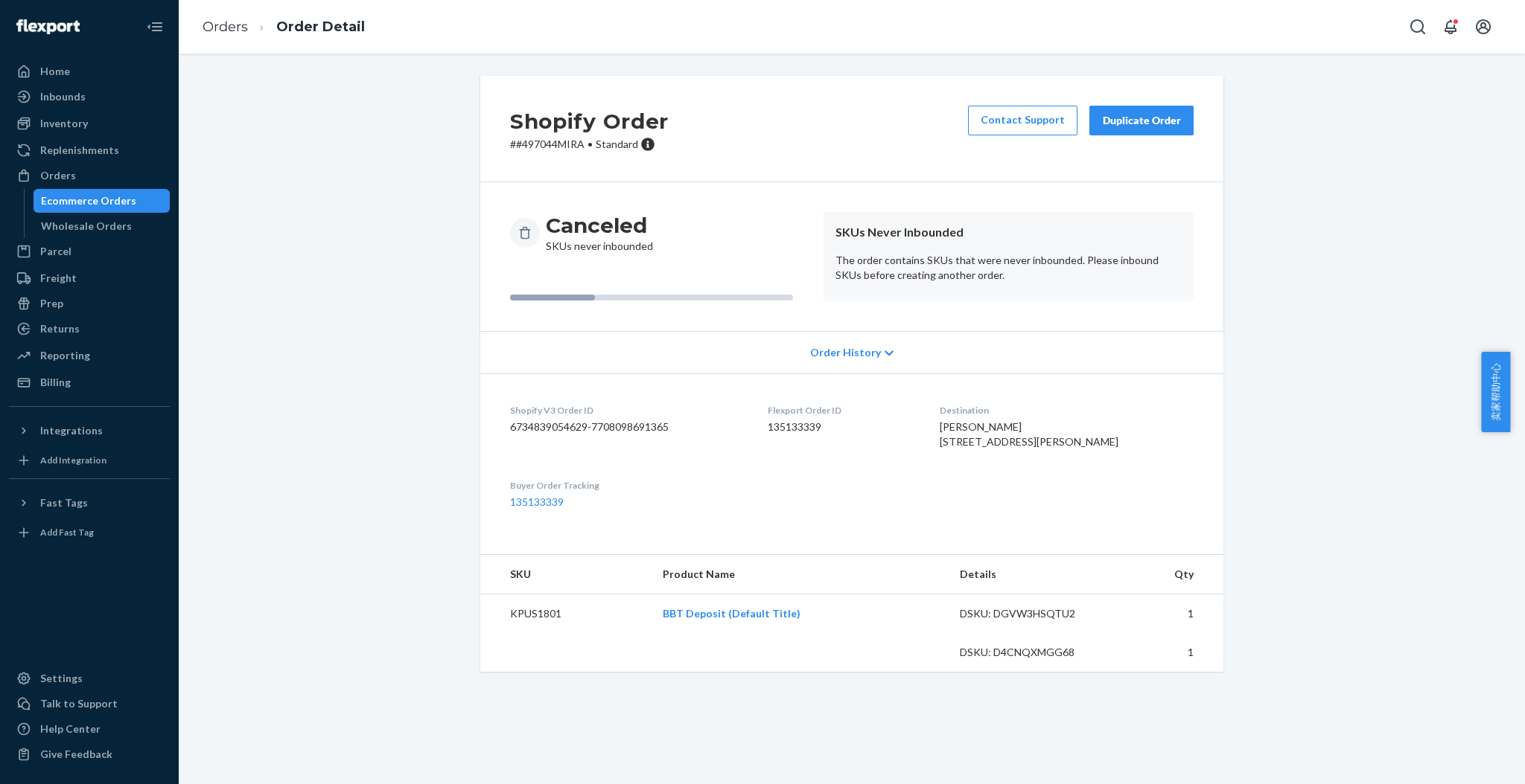
click at [231, 15] on ol "Orders Order Detail" at bounding box center [283, 27] width 186 height 44
click at [221, 22] on link "Orders" at bounding box center [225, 27] width 45 height 16
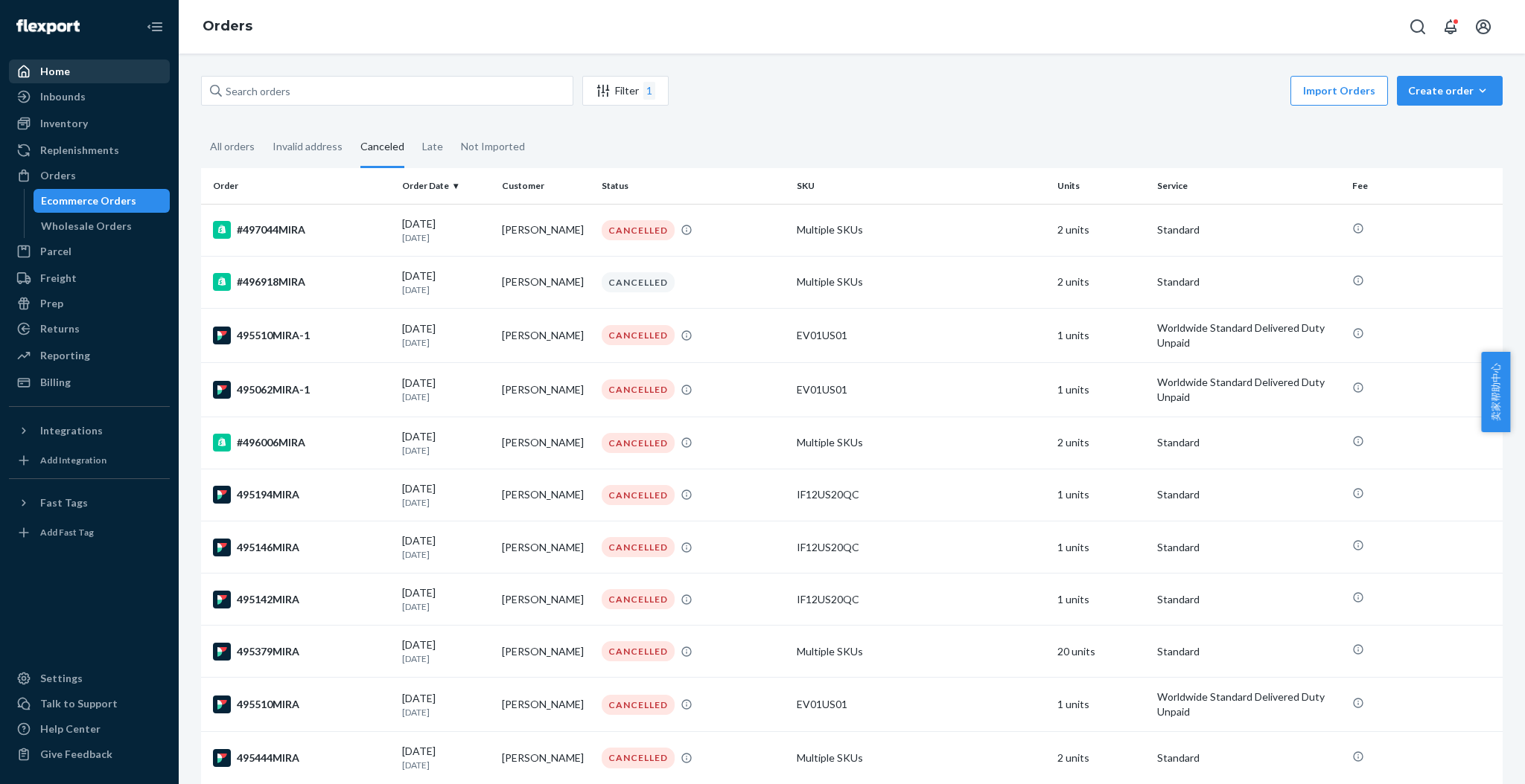
click at [81, 69] on div "Home" at bounding box center [89, 71] width 158 height 21
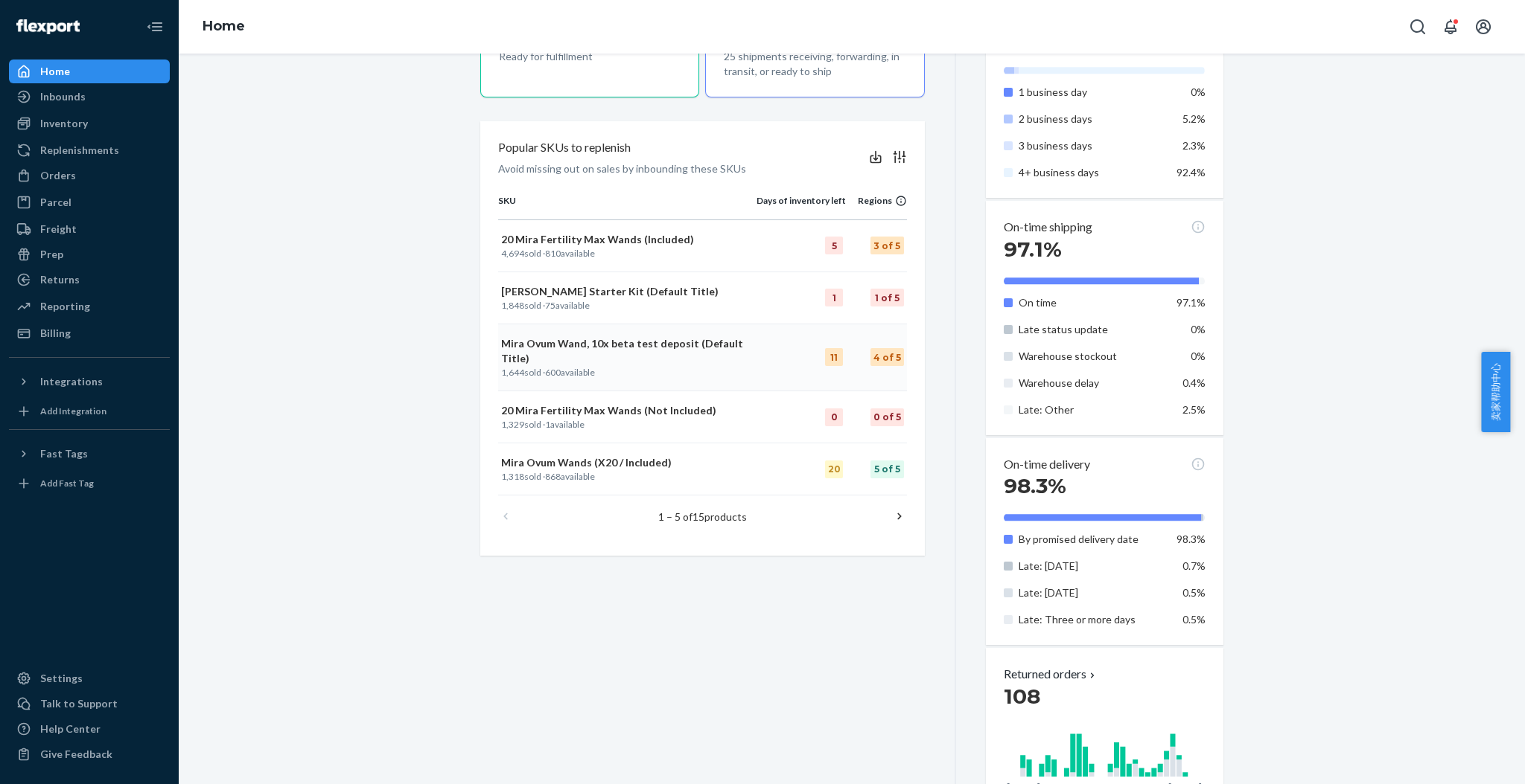
scroll to position [621, 0]
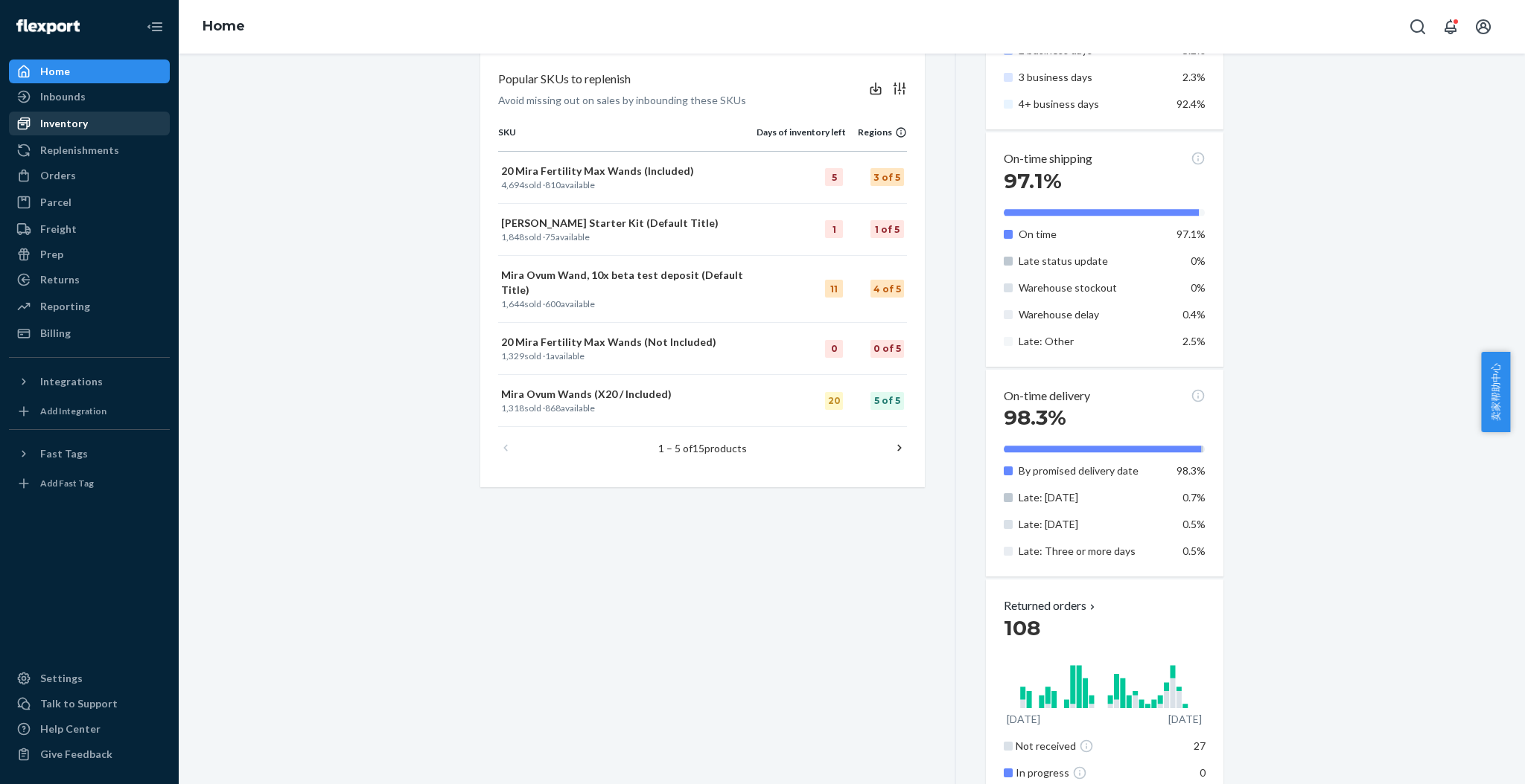
click at [53, 116] on div "Inventory" at bounding box center [63, 123] width 48 height 15
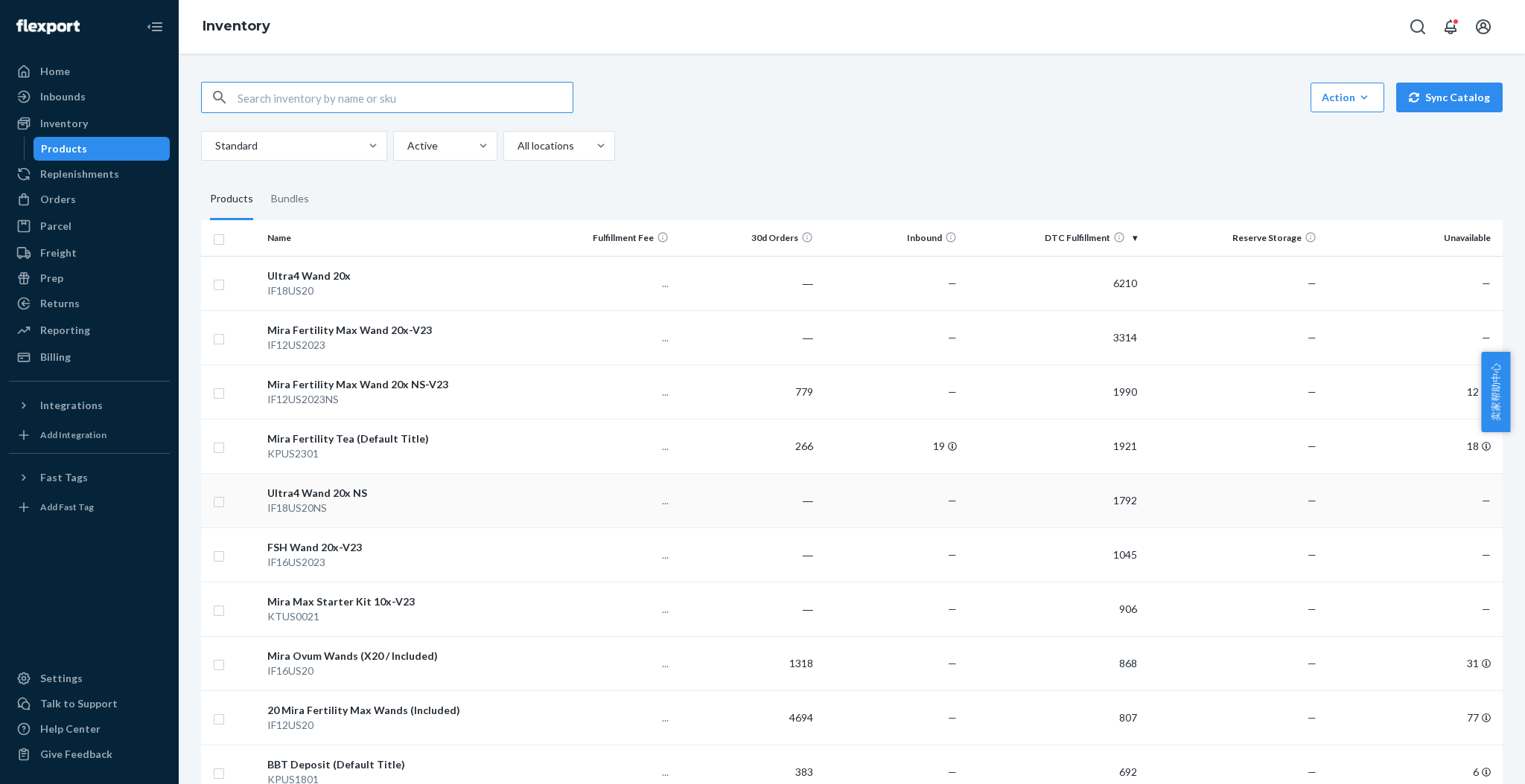
scroll to position [99, 0]
